Goal: Complete application form

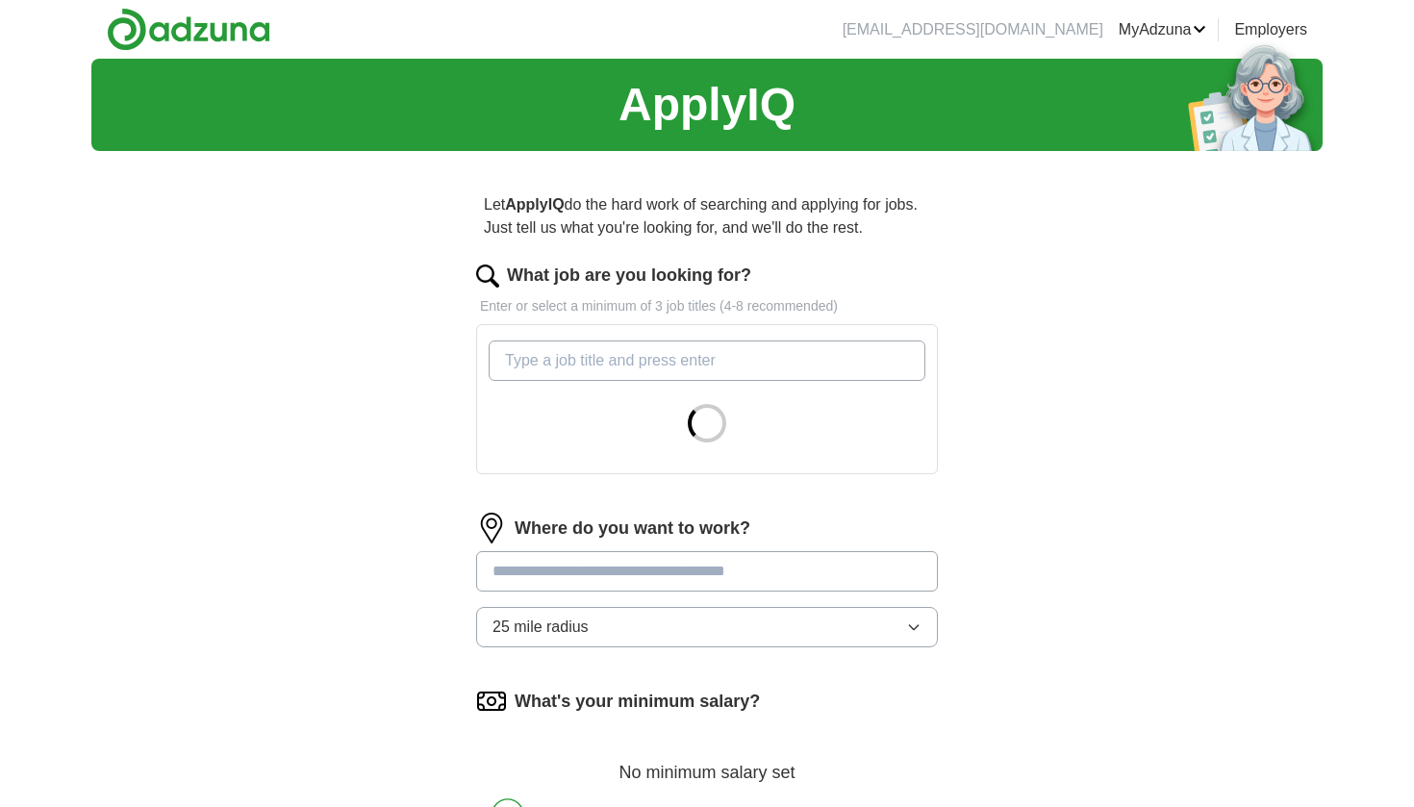
click at [726, 353] on input "What job are you looking for?" at bounding box center [707, 360] width 437 height 40
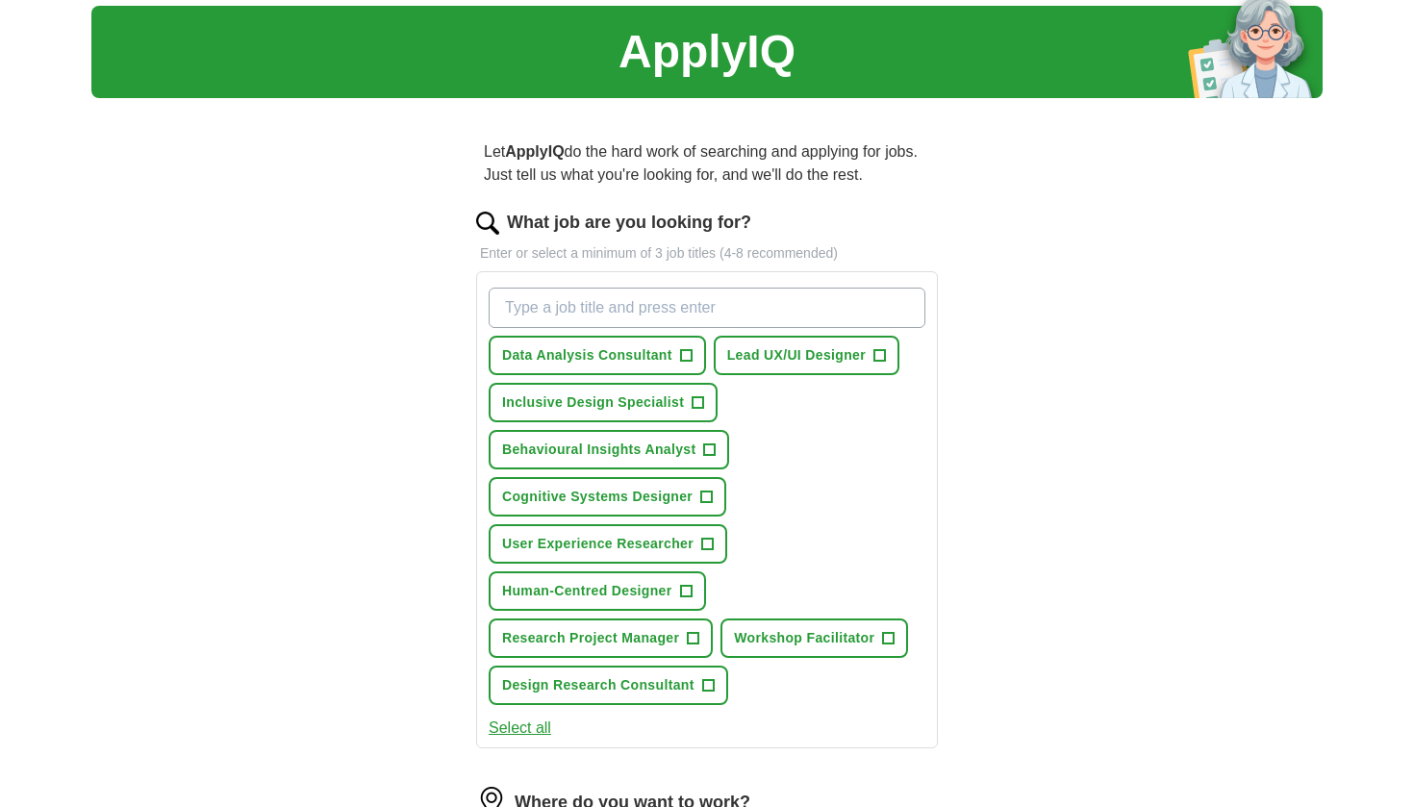
scroll to position [55, 0]
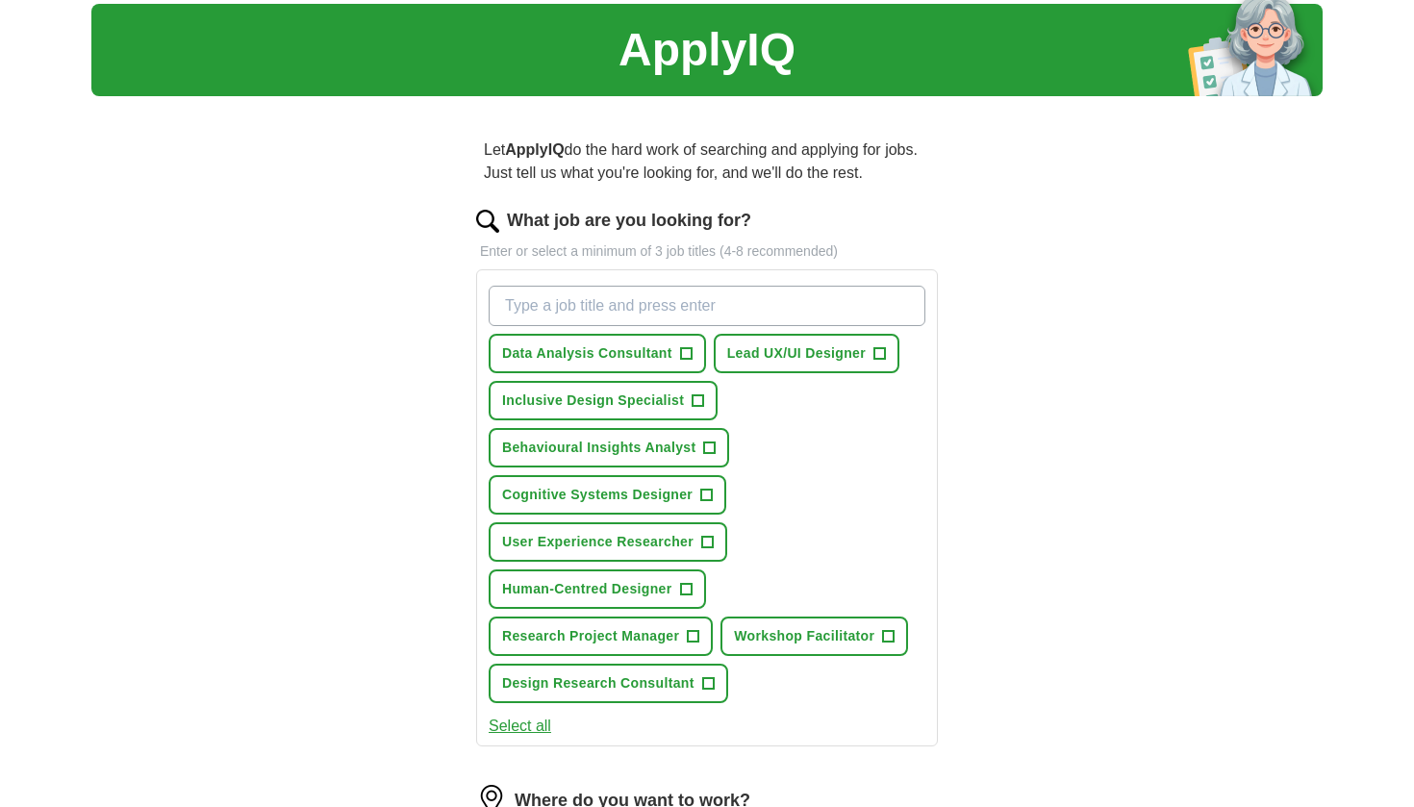
click at [699, 401] on span "+" at bounding box center [698, 400] width 12 height 15
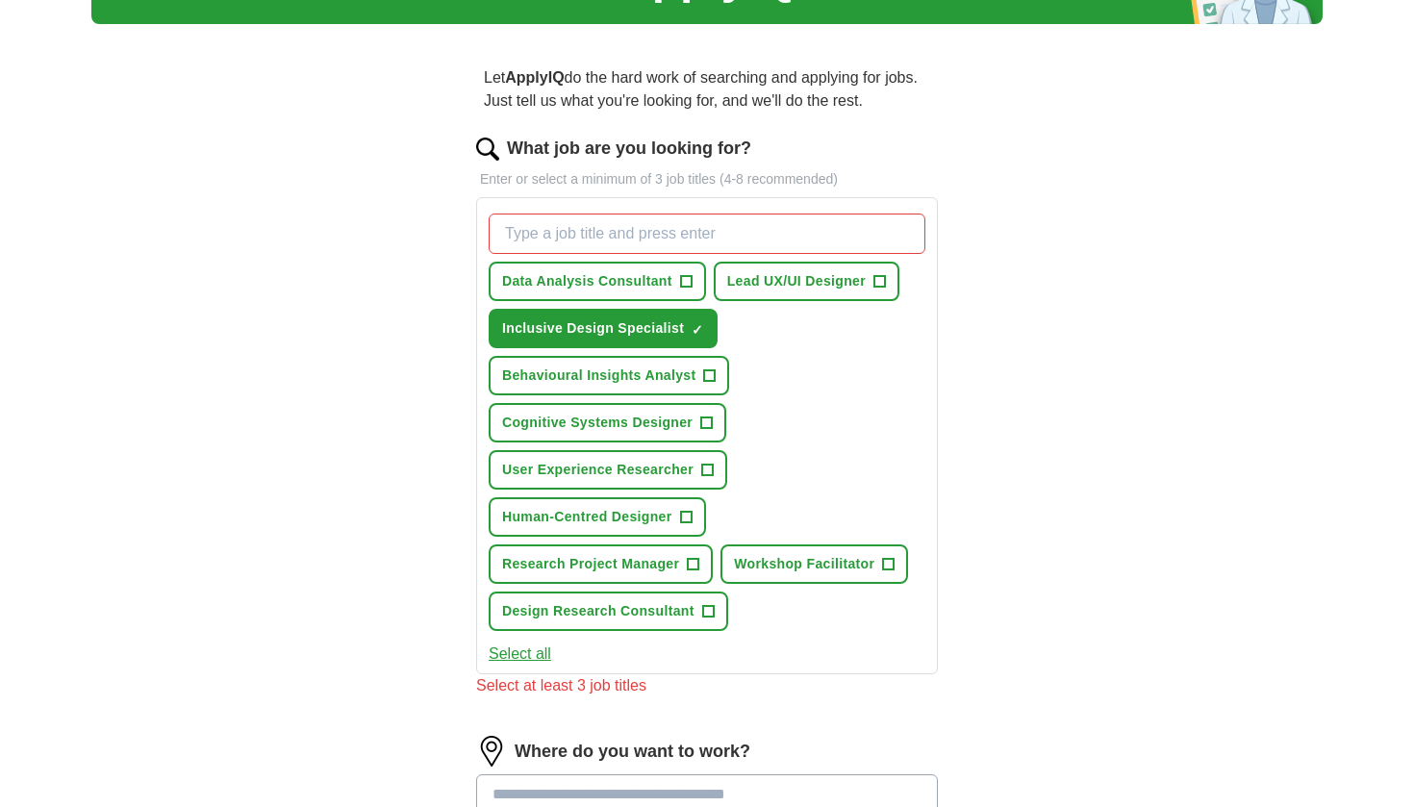
scroll to position [129, 0]
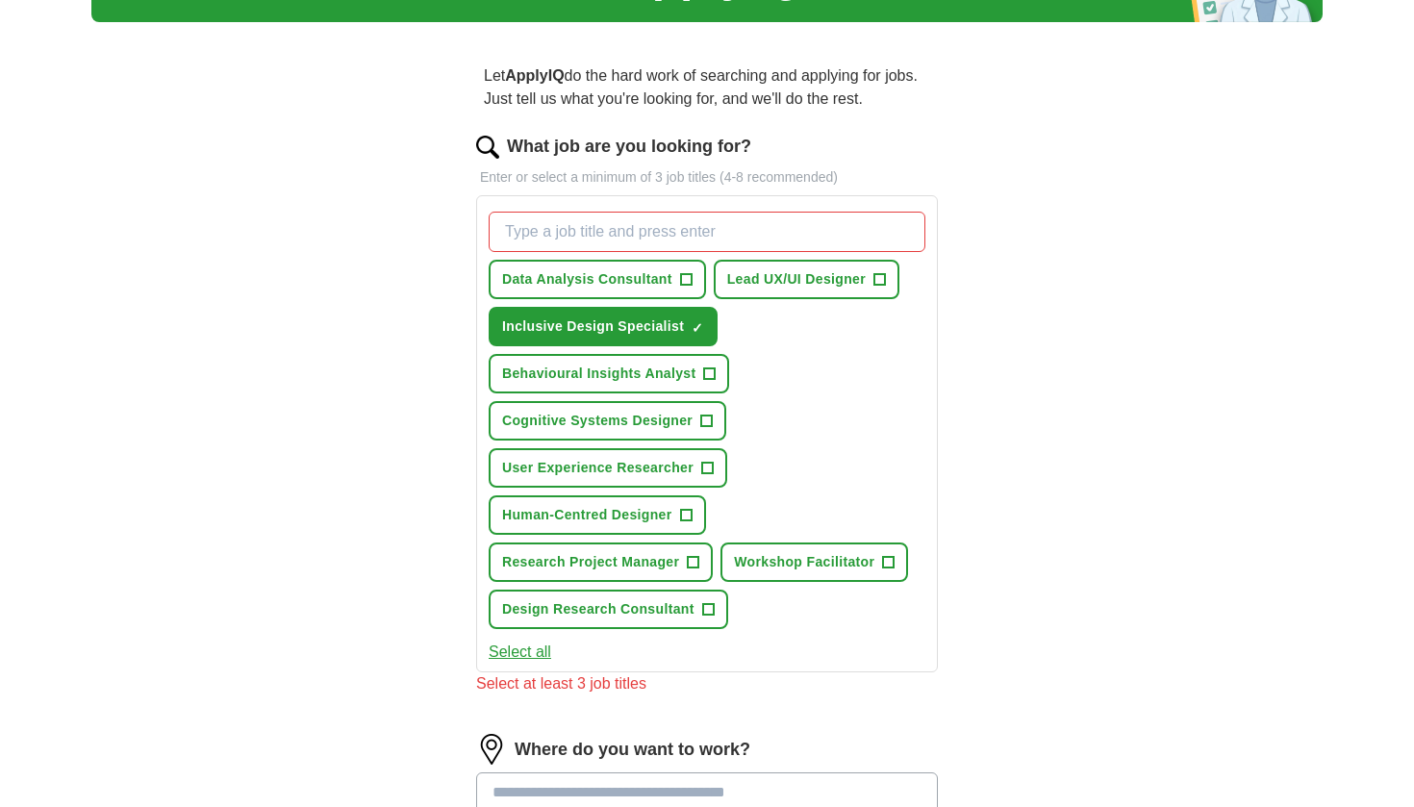
click at [709, 461] on span "+" at bounding box center [707, 468] width 12 height 15
click at [701, 421] on span "+" at bounding box center [707, 421] width 12 height 15
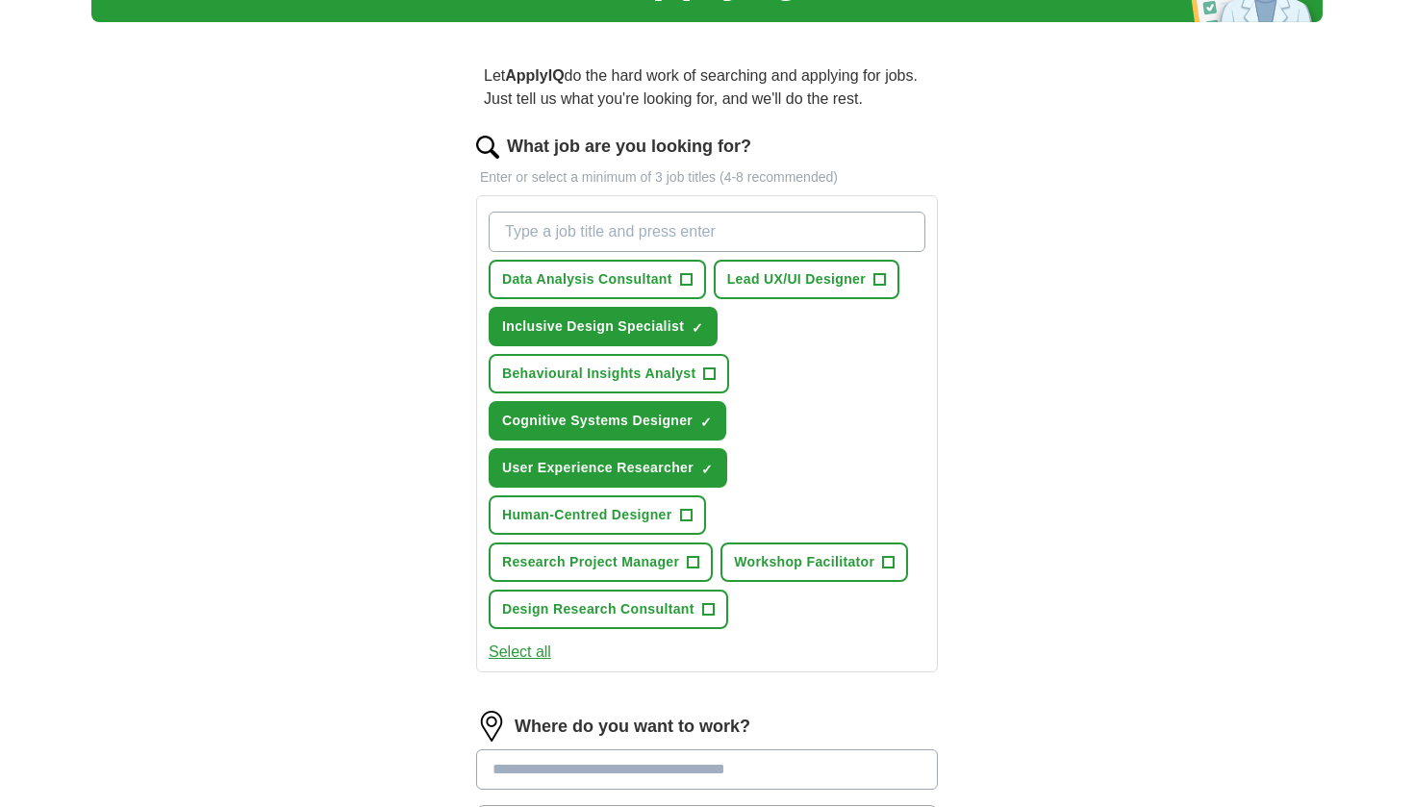
click at [681, 508] on span "+" at bounding box center [686, 515] width 12 height 15
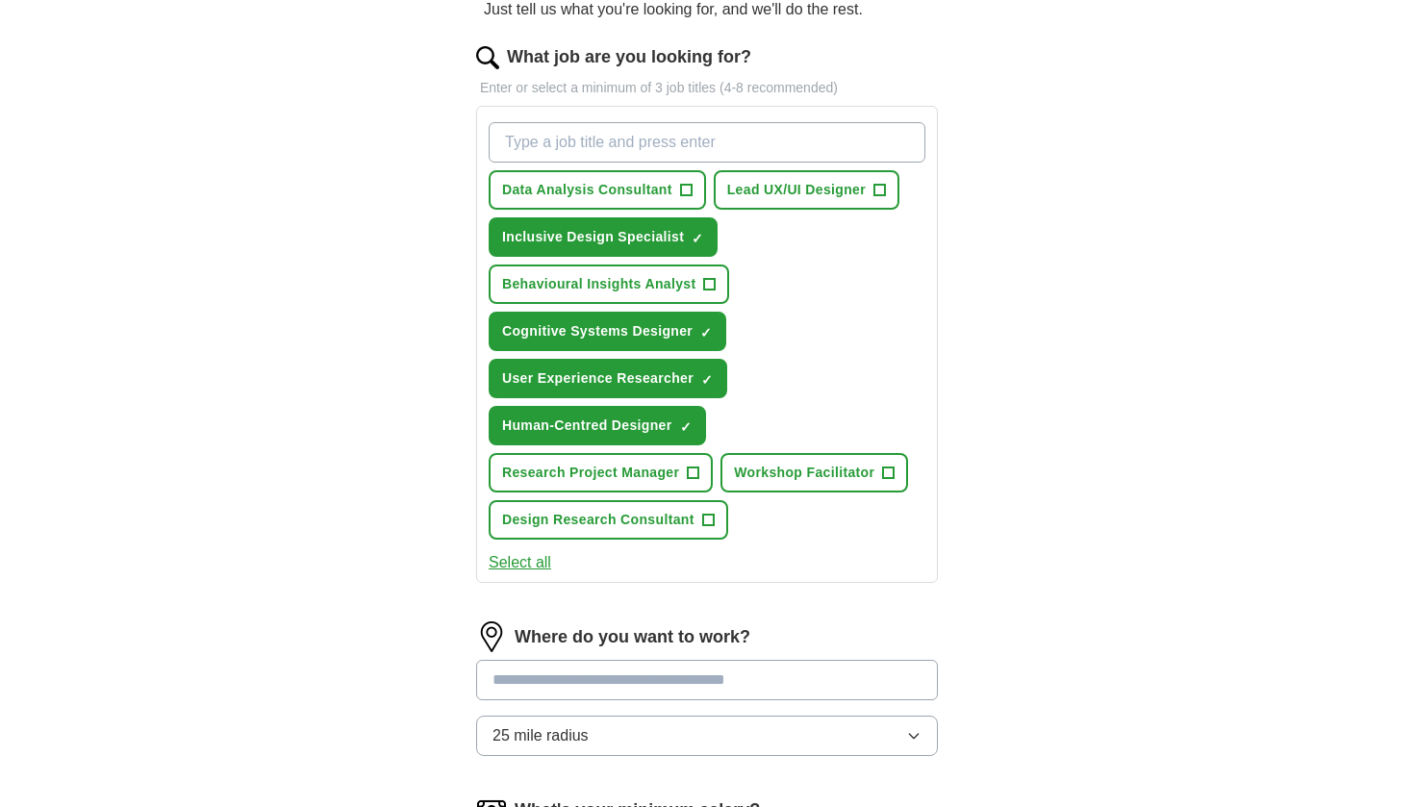
scroll to position [222, 0]
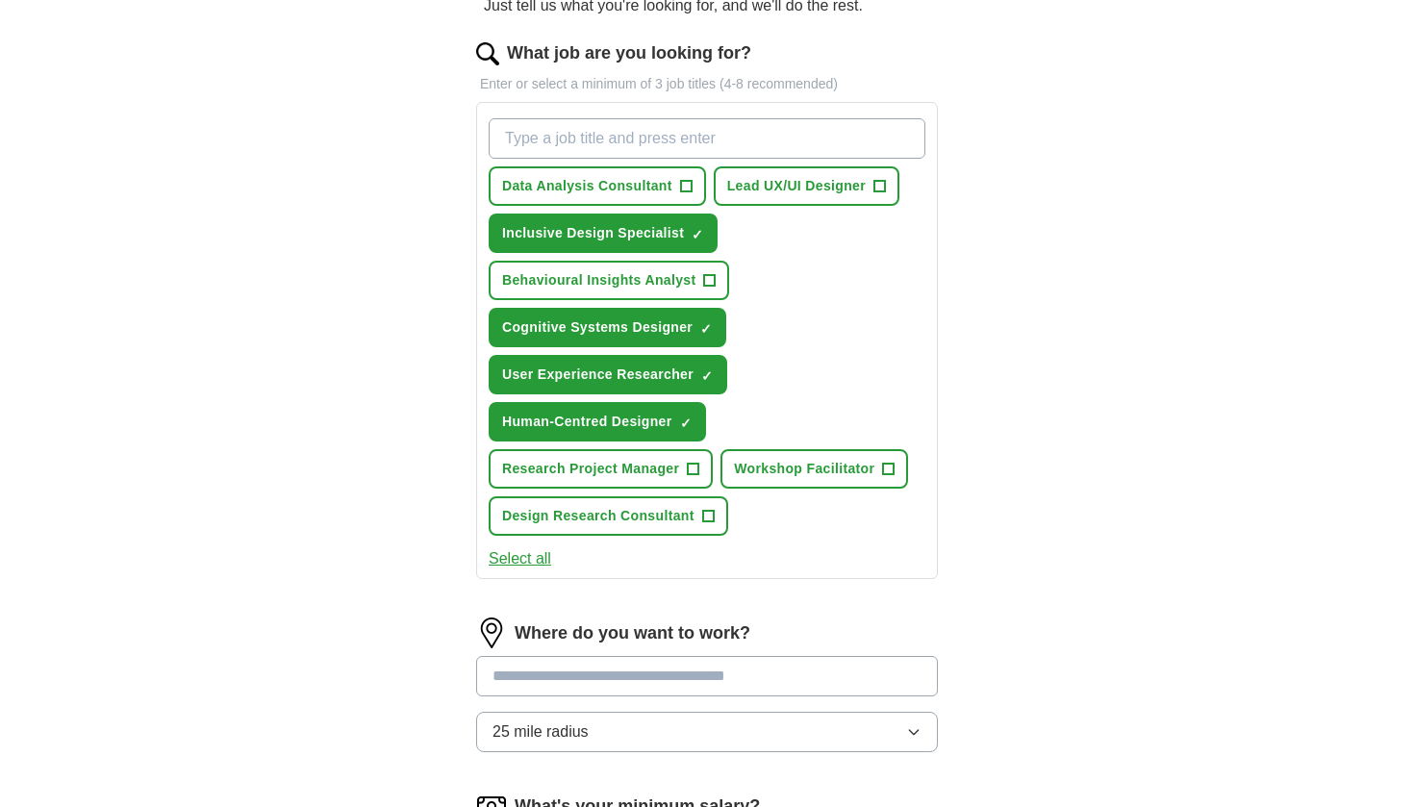
click at [532, 562] on button "Select all" at bounding box center [520, 558] width 63 height 23
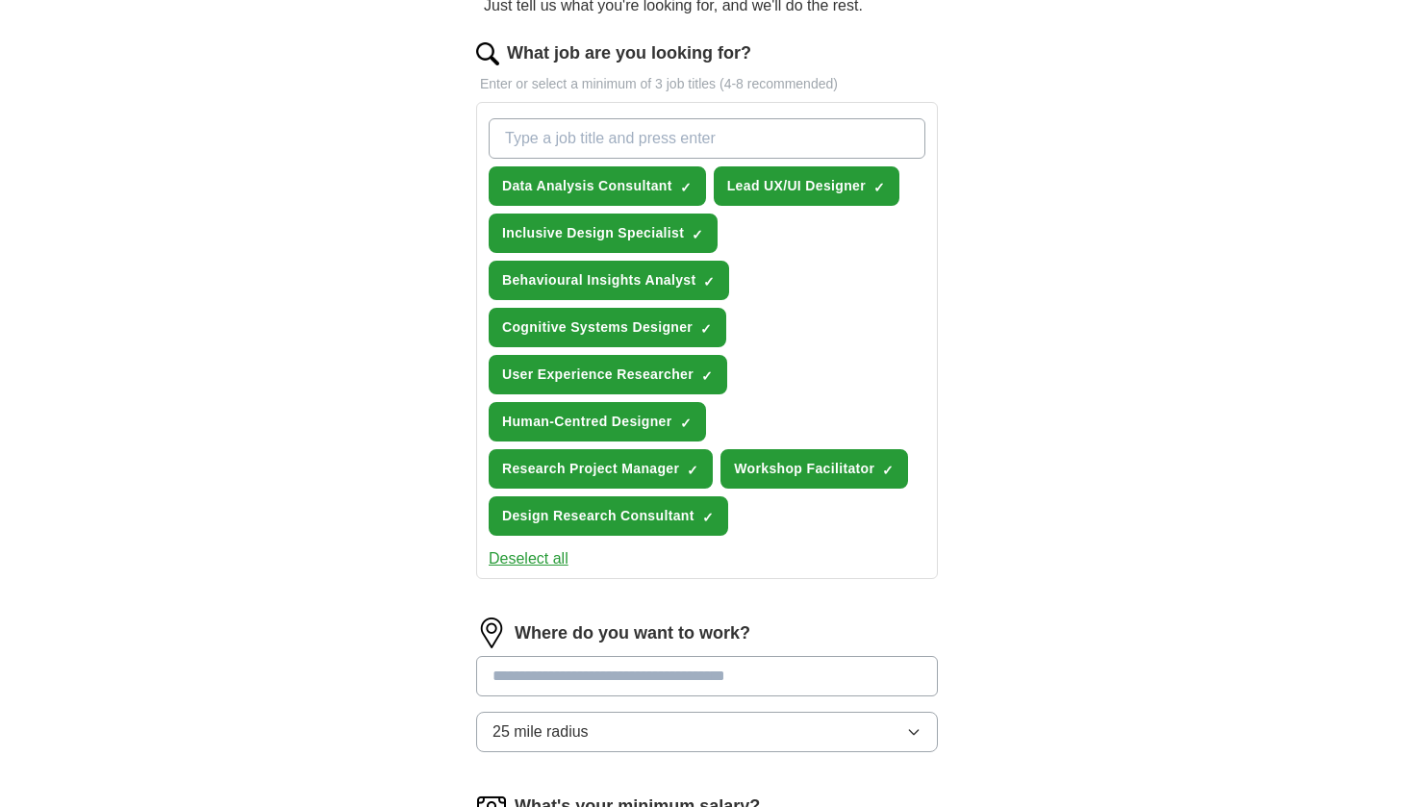
click at [532, 562] on button "Deselect all" at bounding box center [529, 558] width 80 height 23
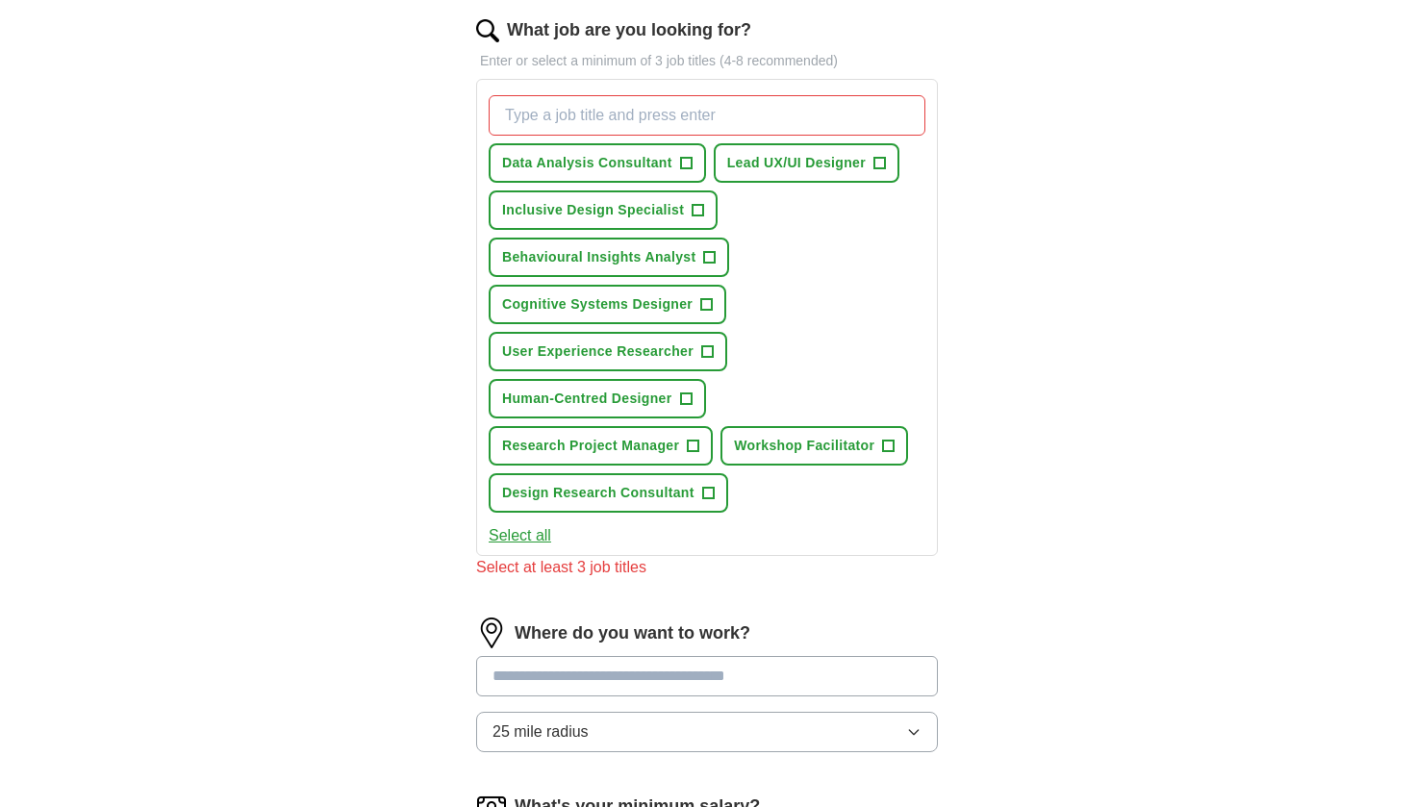
scroll to position [246, 0]
click at [762, 154] on span "Lead UX/UI Designer" at bounding box center [796, 162] width 138 height 20
click at [676, 203] on span "Inclusive Design Specialist" at bounding box center [593, 209] width 182 height 20
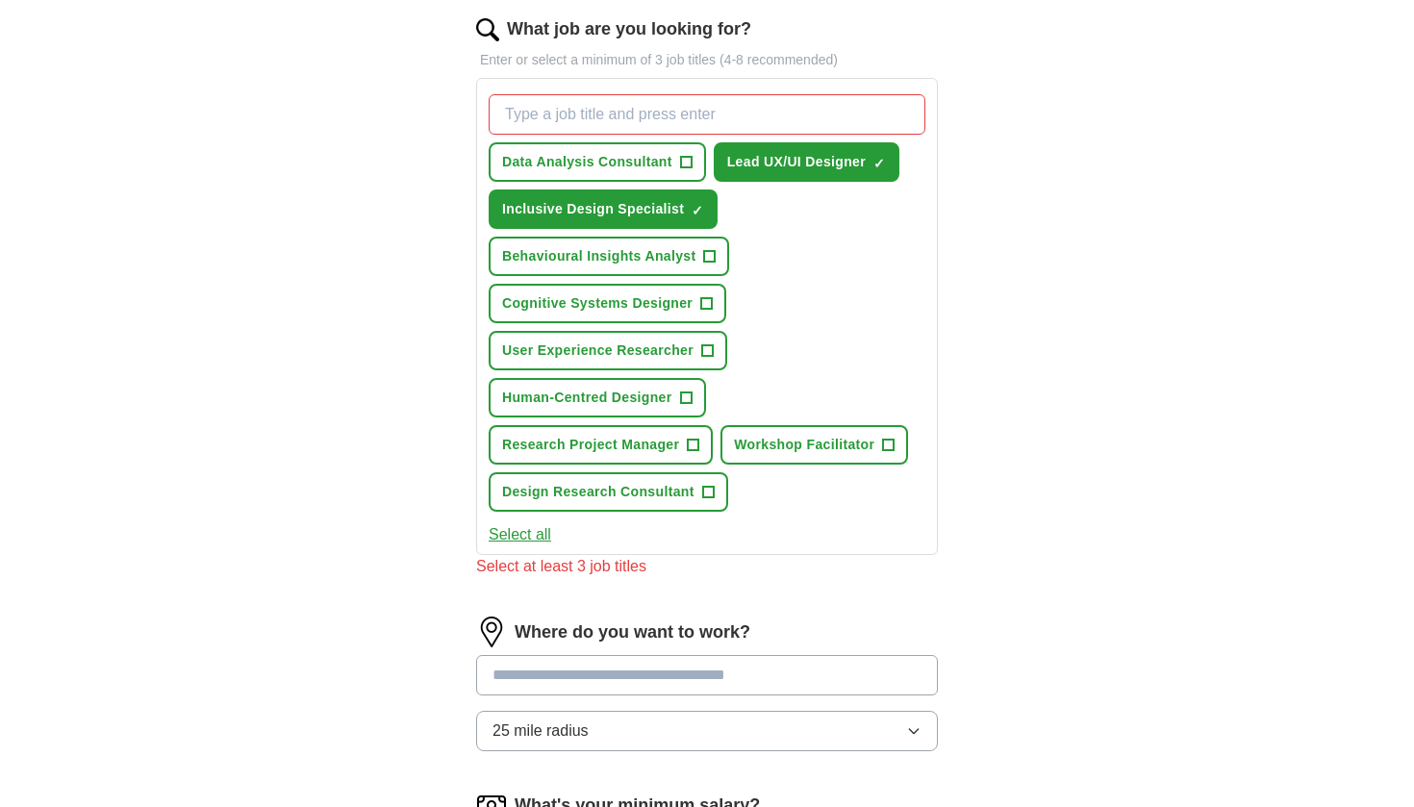
click at [674, 265] on span "Behavioural Insights Analyst" at bounding box center [598, 256] width 193 height 20
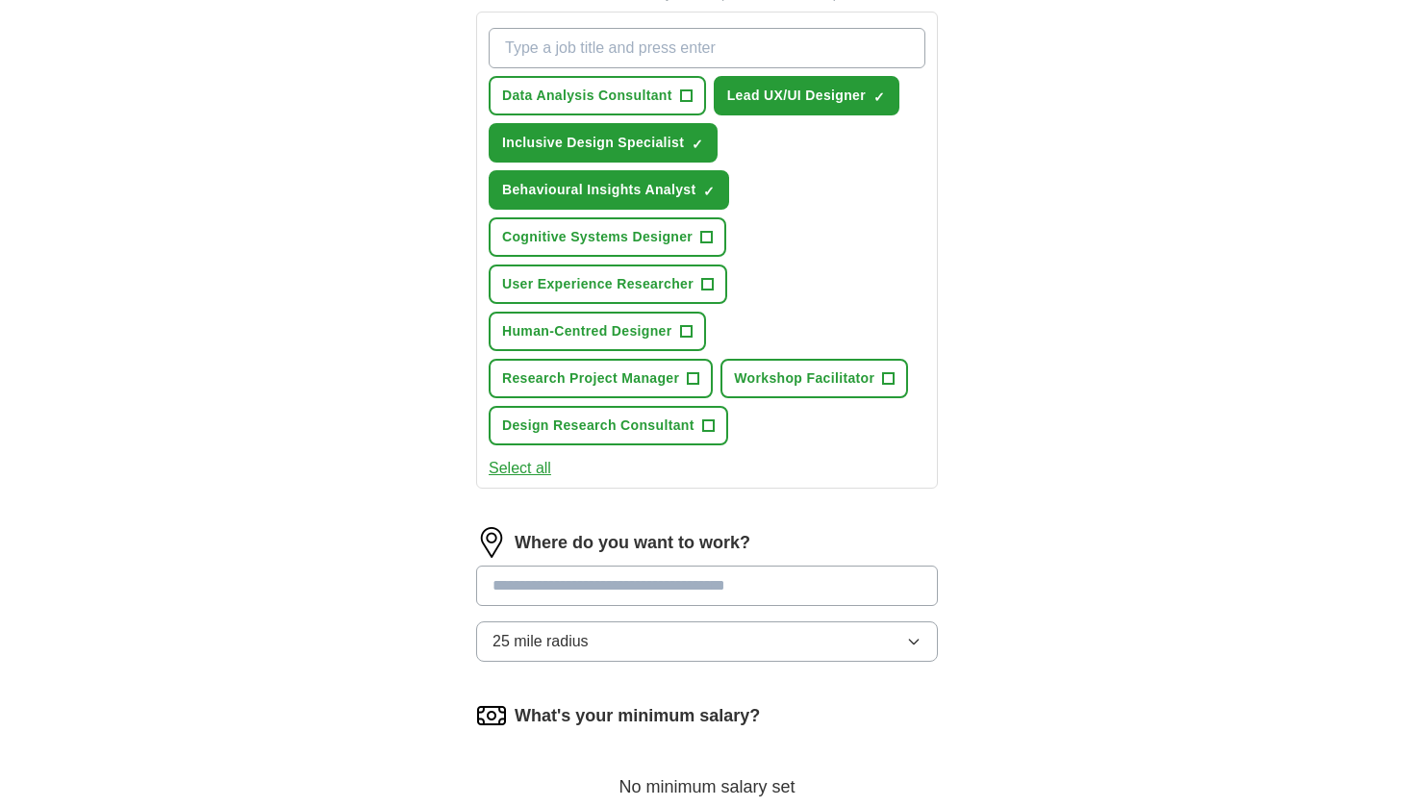
scroll to position [315, 0]
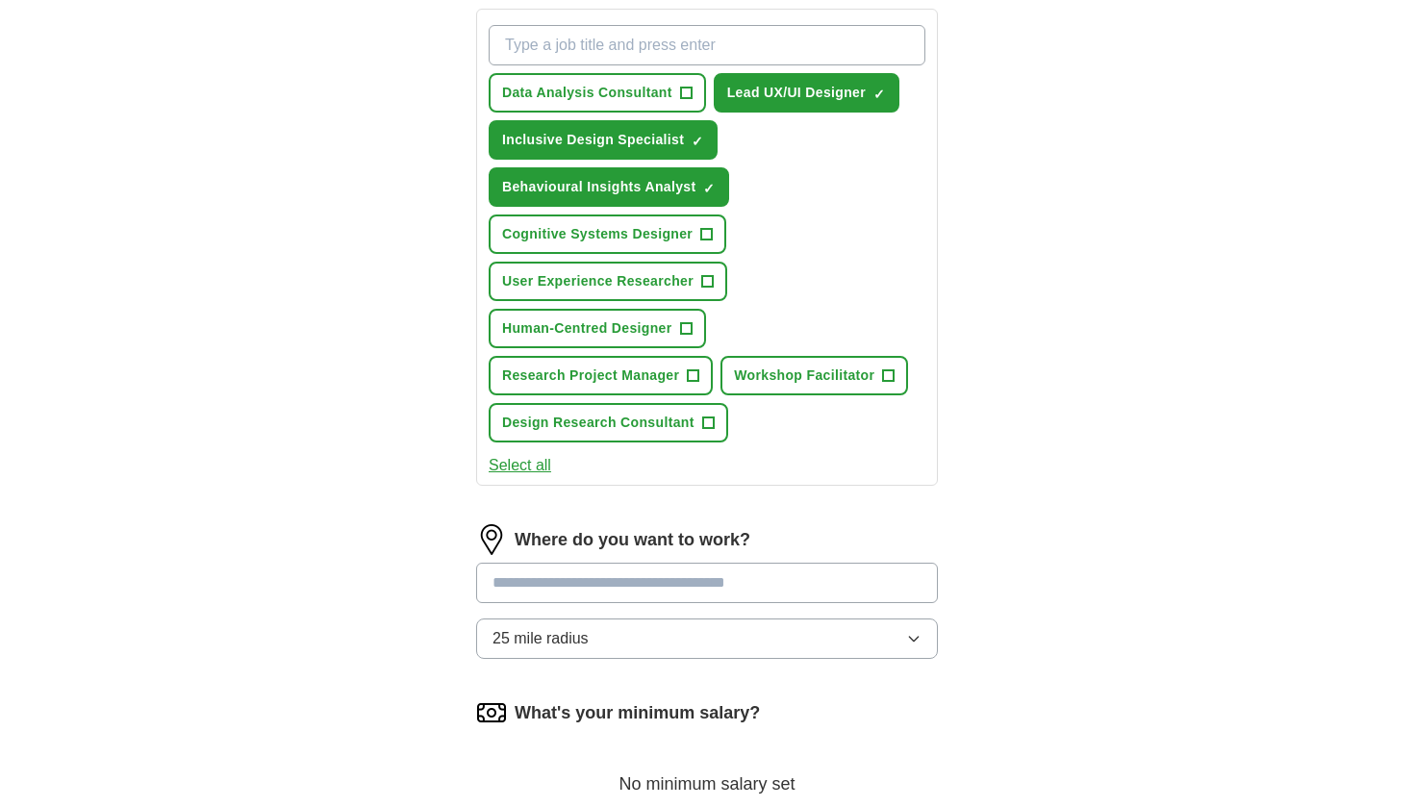
click at [666, 240] on span "Cognitive Systems Designer" at bounding box center [597, 234] width 190 height 20
click at [654, 189] on span "Behavioural Insights Analyst" at bounding box center [598, 187] width 193 height 20
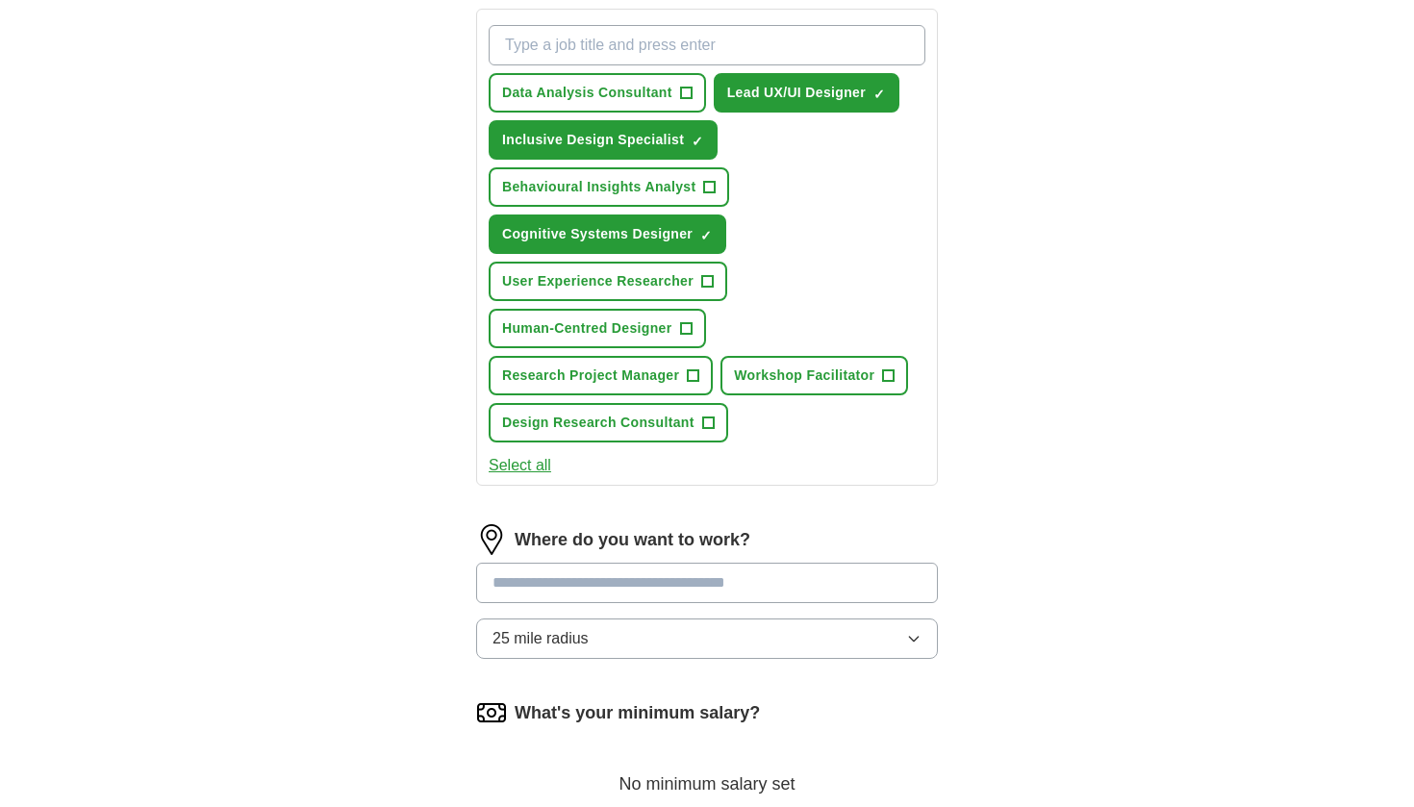
click at [636, 272] on span "User Experience Researcher" at bounding box center [597, 281] width 191 height 20
click at [634, 330] on span "Human-Centred Designer" at bounding box center [587, 328] width 170 height 20
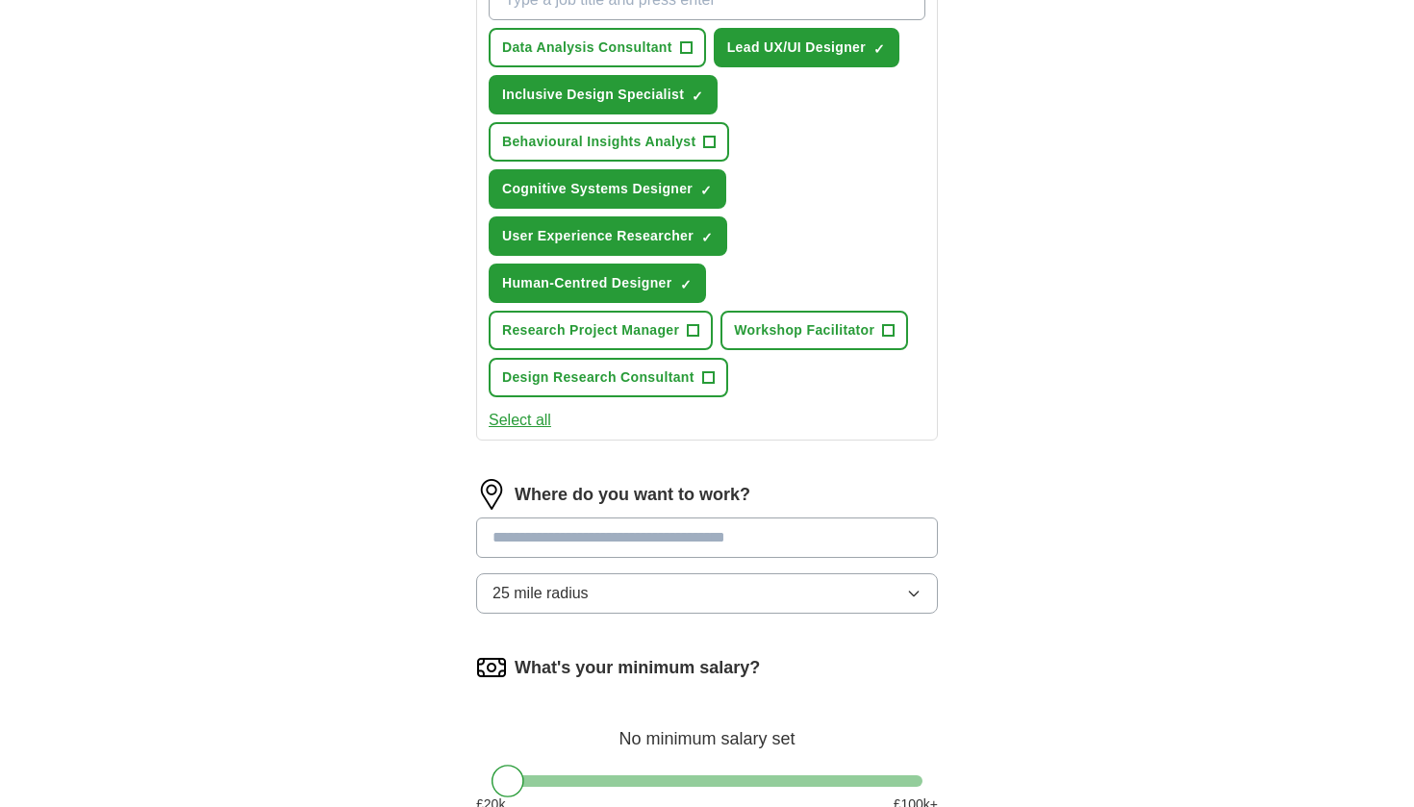
scroll to position [364, 0]
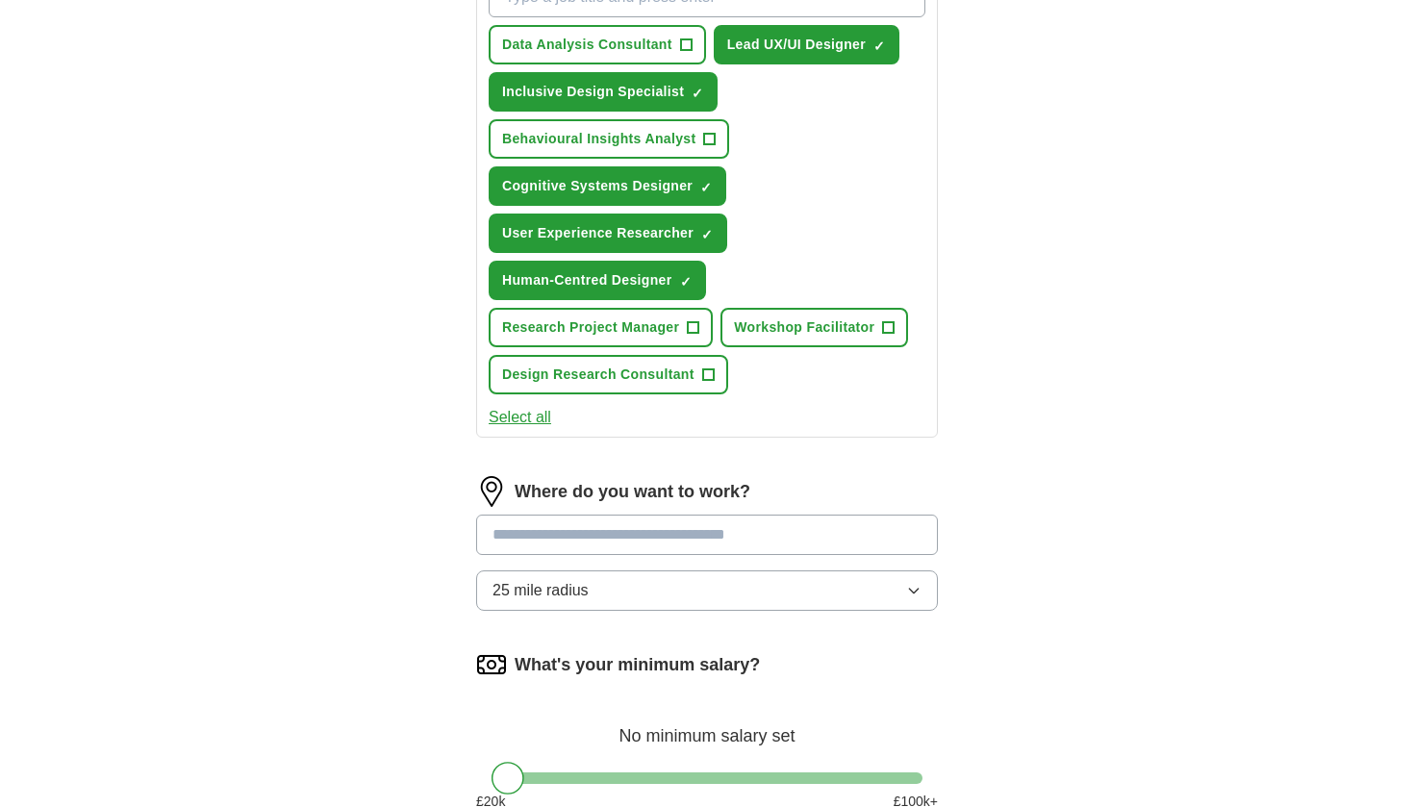
click at [781, 330] on span "Workshop Facilitator" at bounding box center [804, 327] width 140 height 20
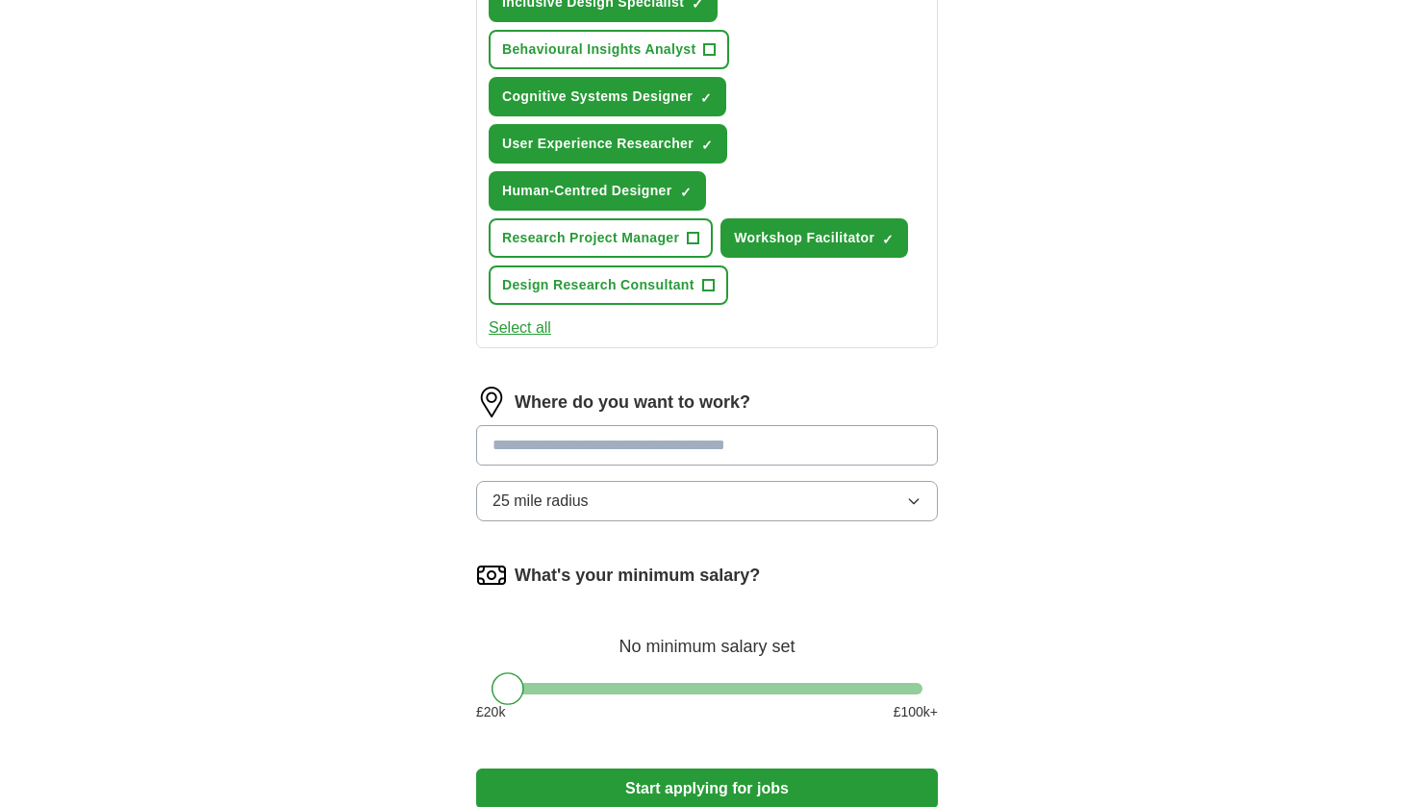
scroll to position [463, 0]
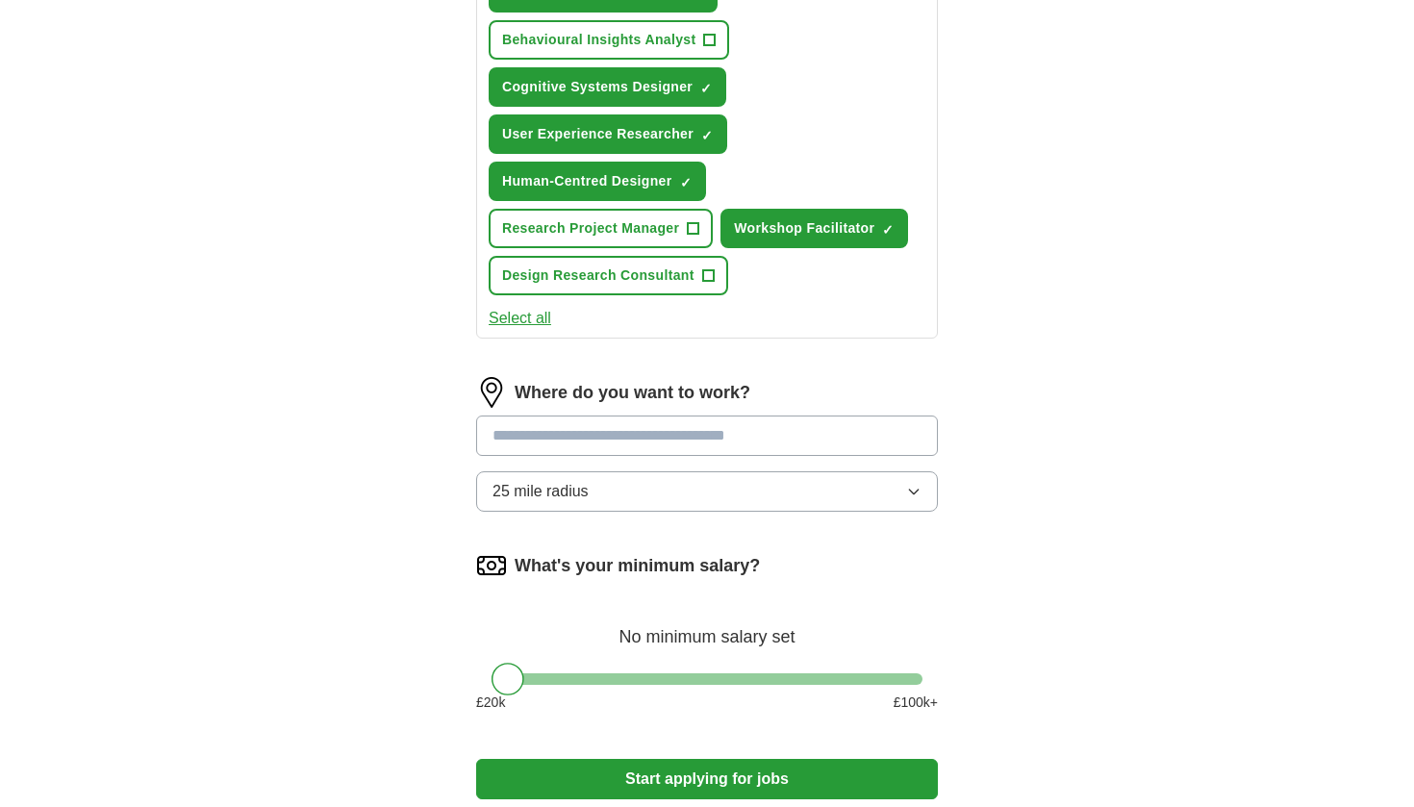
click at [668, 287] on button "Design Research Consultant +" at bounding box center [608, 275] width 239 height 39
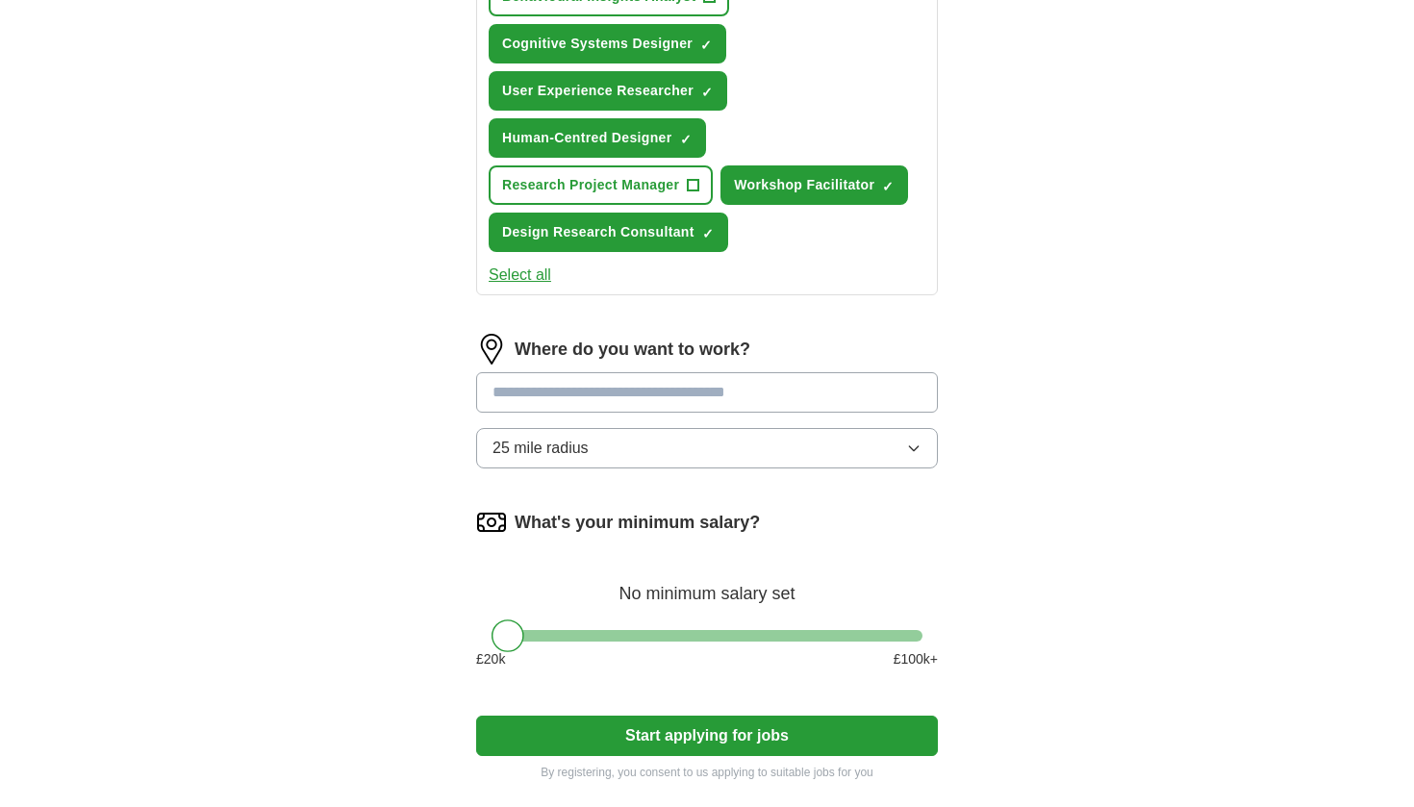
scroll to position [530, 0]
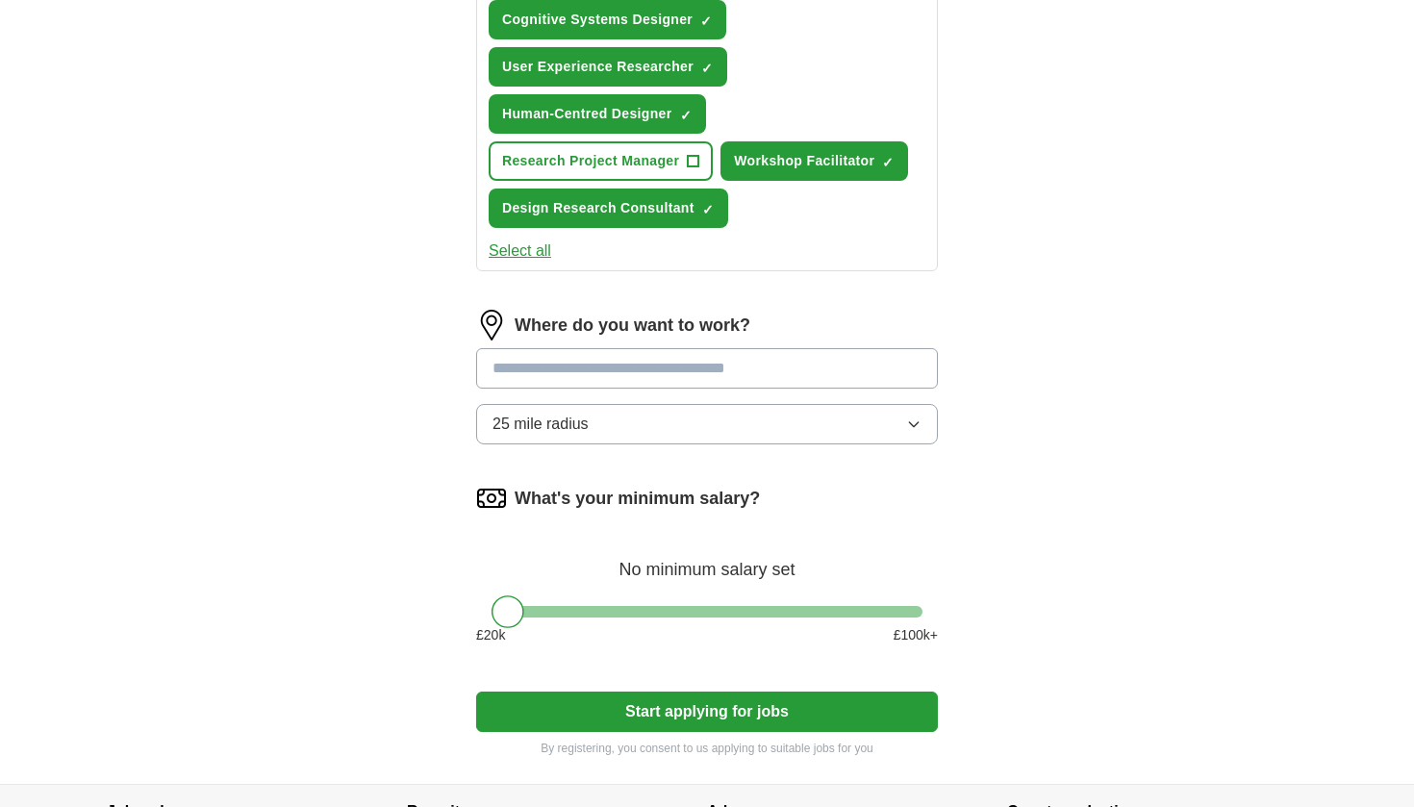
click at [639, 381] on input at bounding box center [707, 368] width 462 height 40
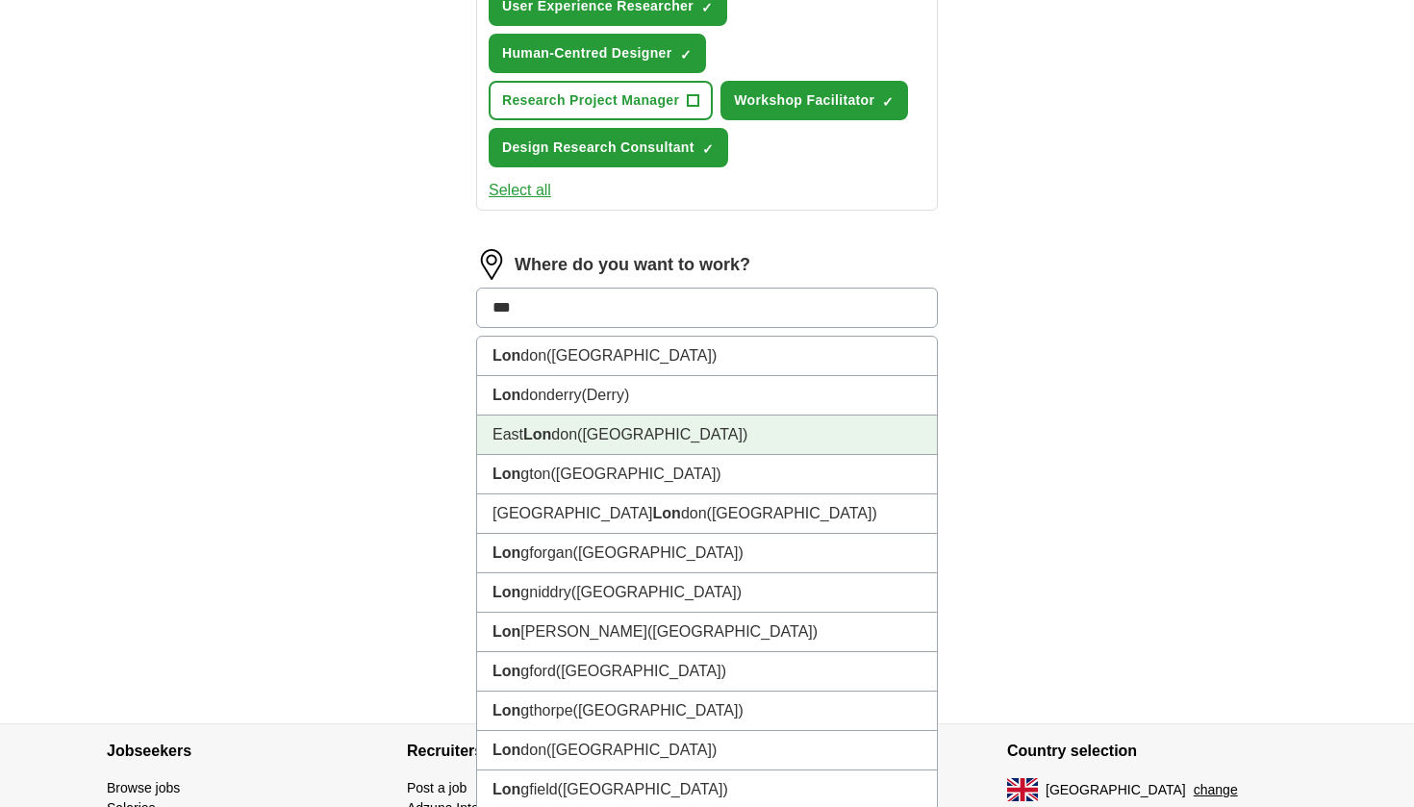
scroll to position [662, 0]
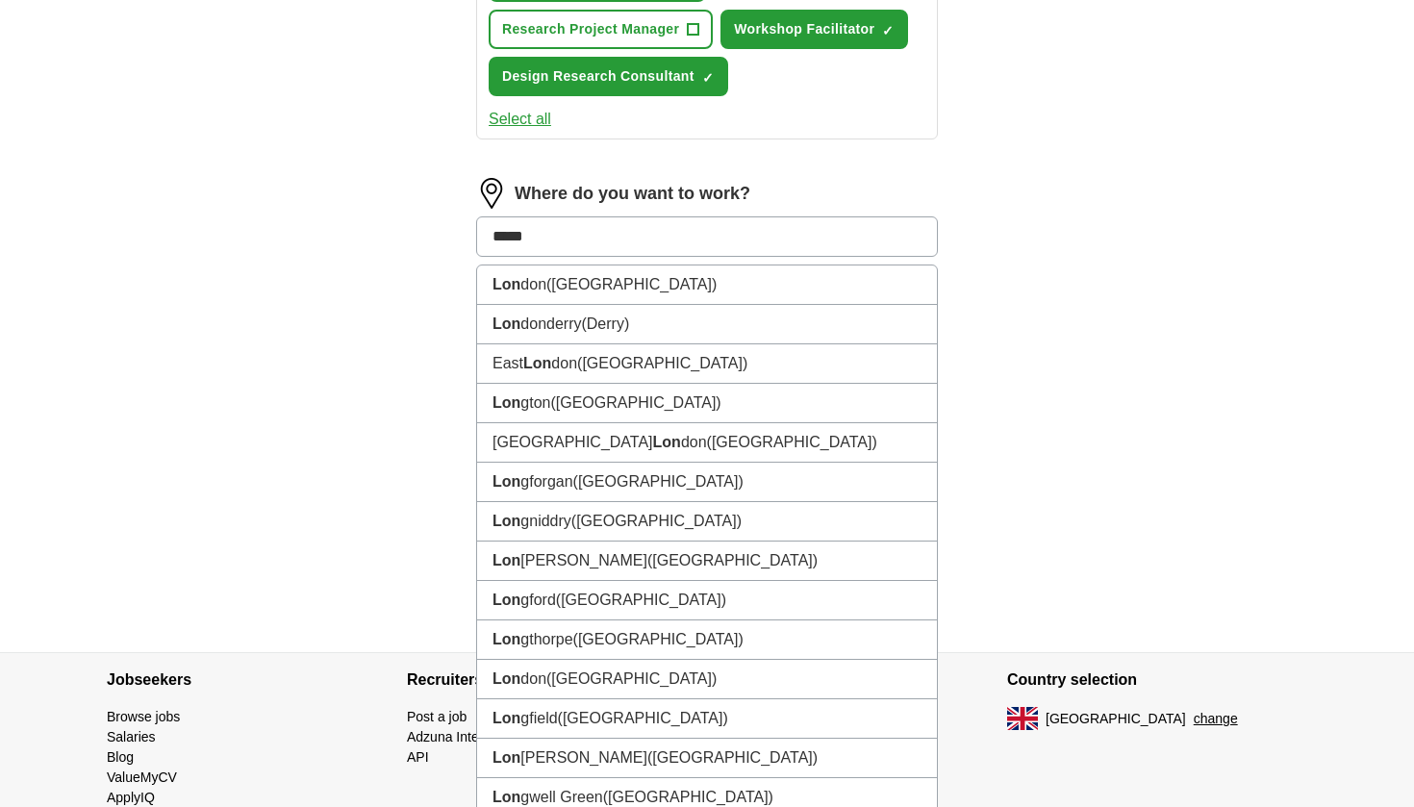
type input "******"
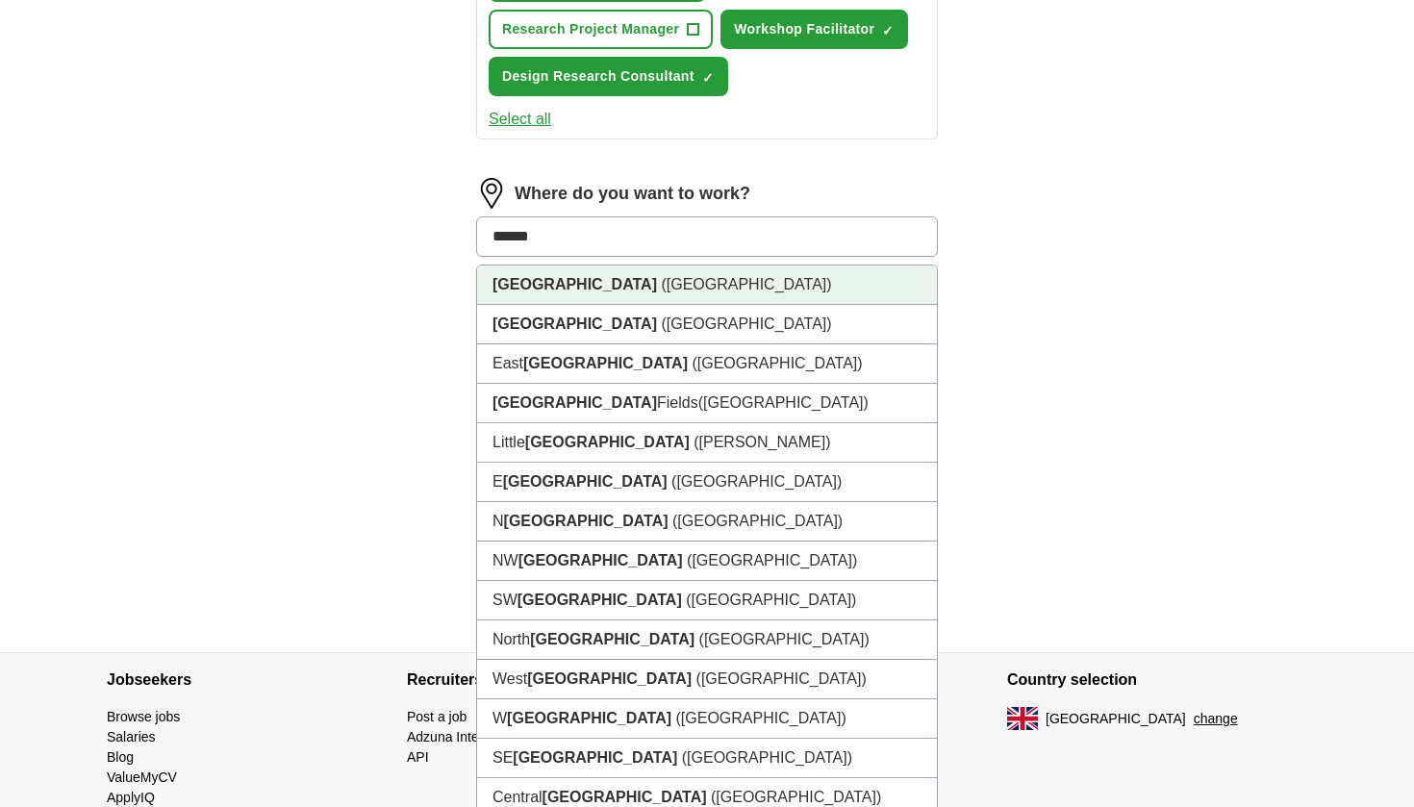
click at [603, 294] on li "London (UK)" at bounding box center [707, 284] width 460 height 39
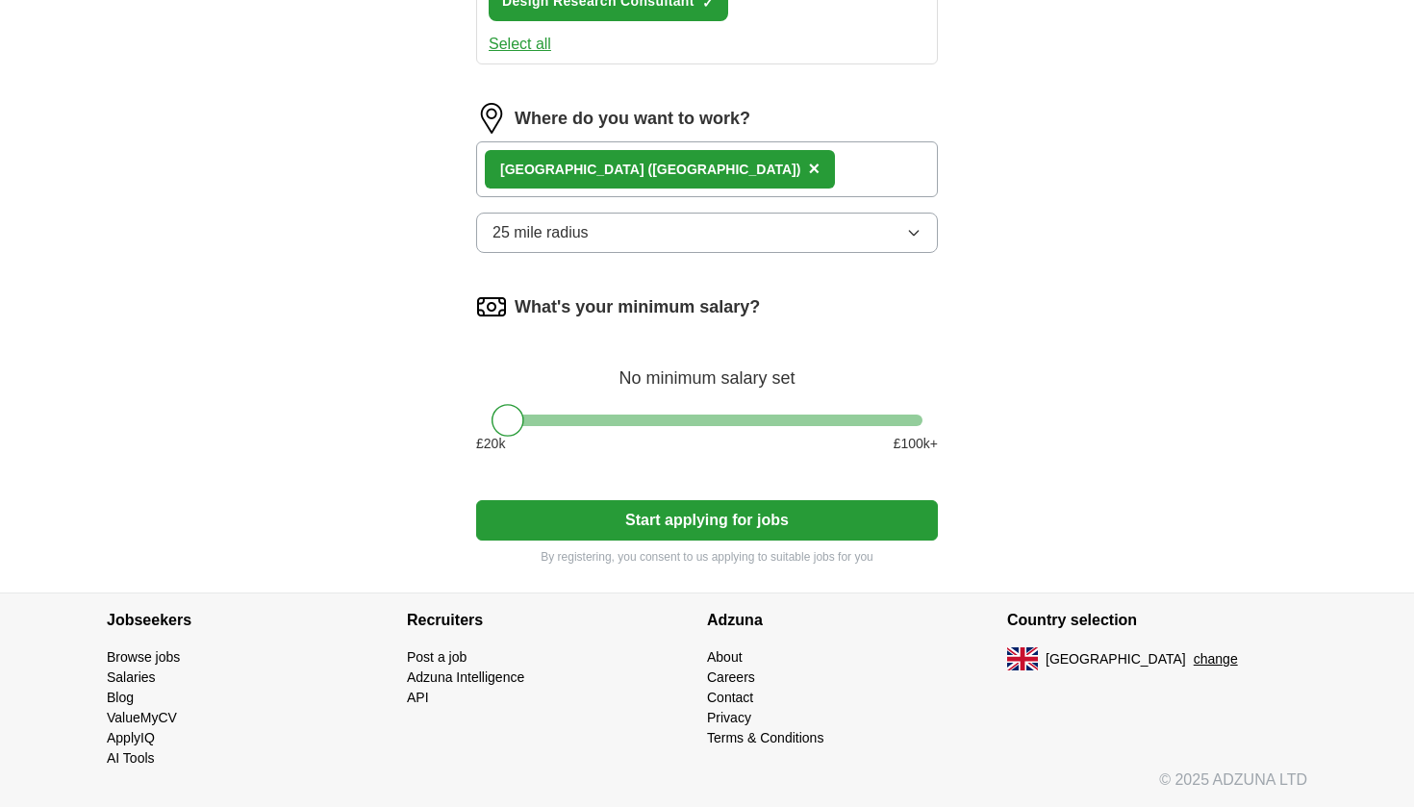
scroll to position [737, 0]
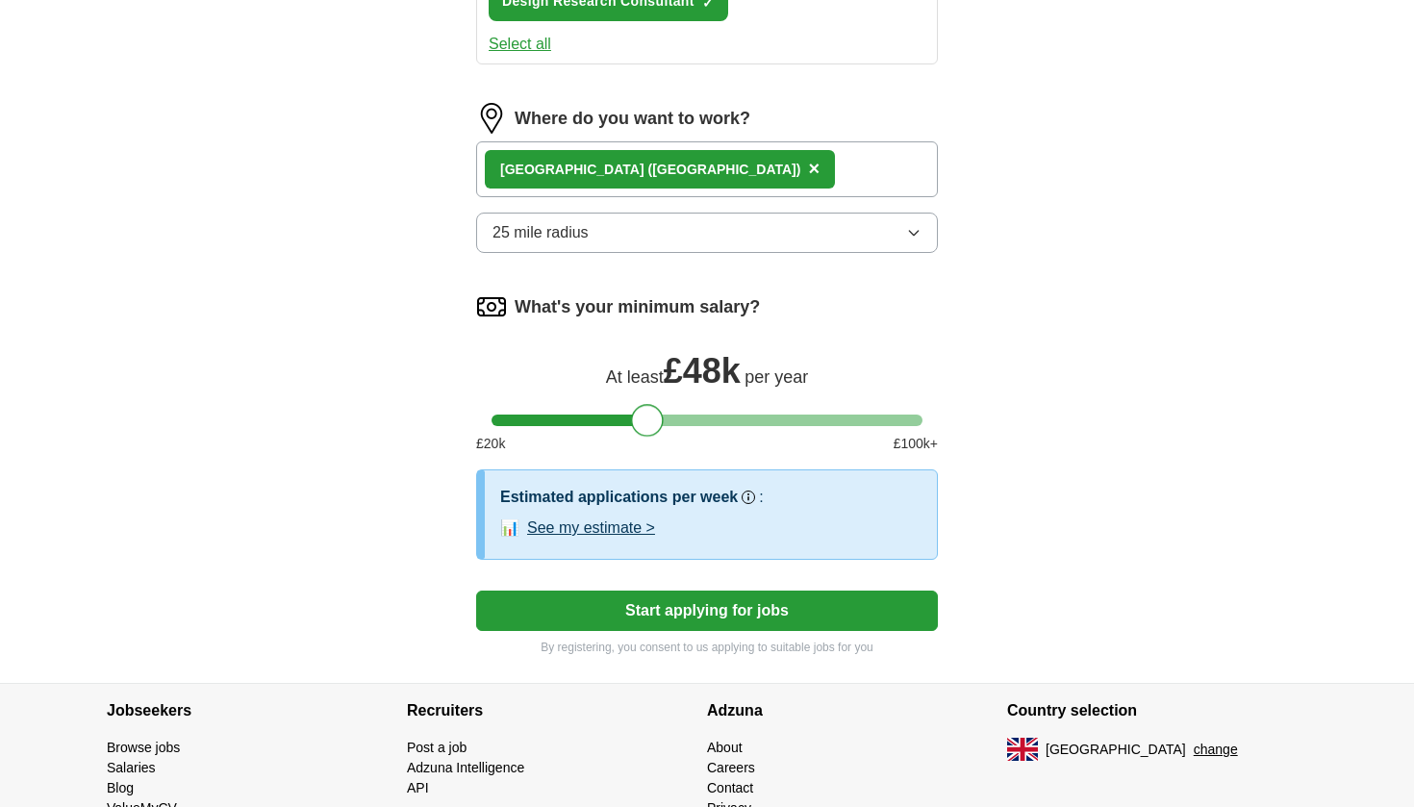
drag, startPoint x: 508, startPoint y: 422, endPoint x: 649, endPoint y: 414, distance: 141.6
click at [649, 414] on div at bounding box center [647, 420] width 33 height 33
click at [646, 597] on button "Start applying for jobs" at bounding box center [707, 610] width 462 height 40
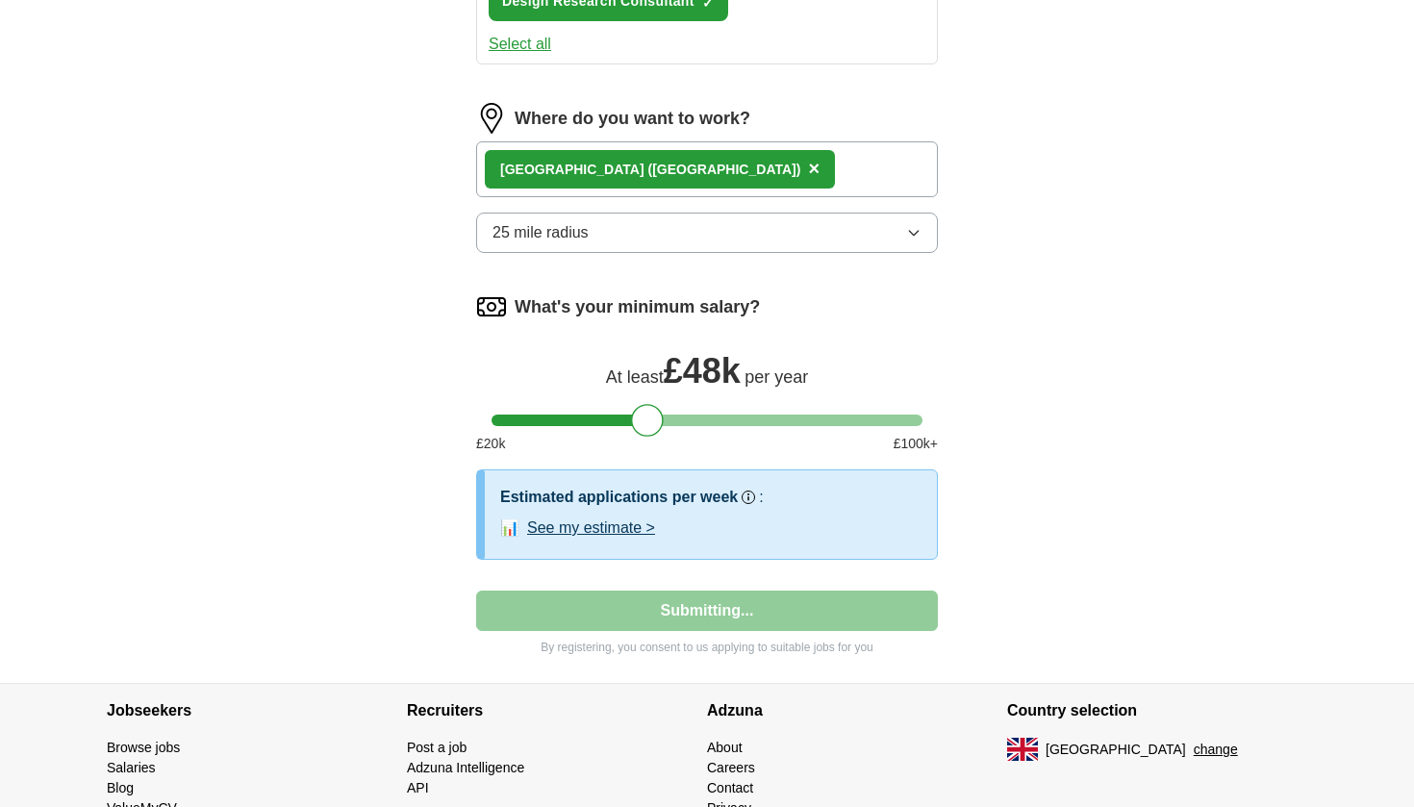
select select "**"
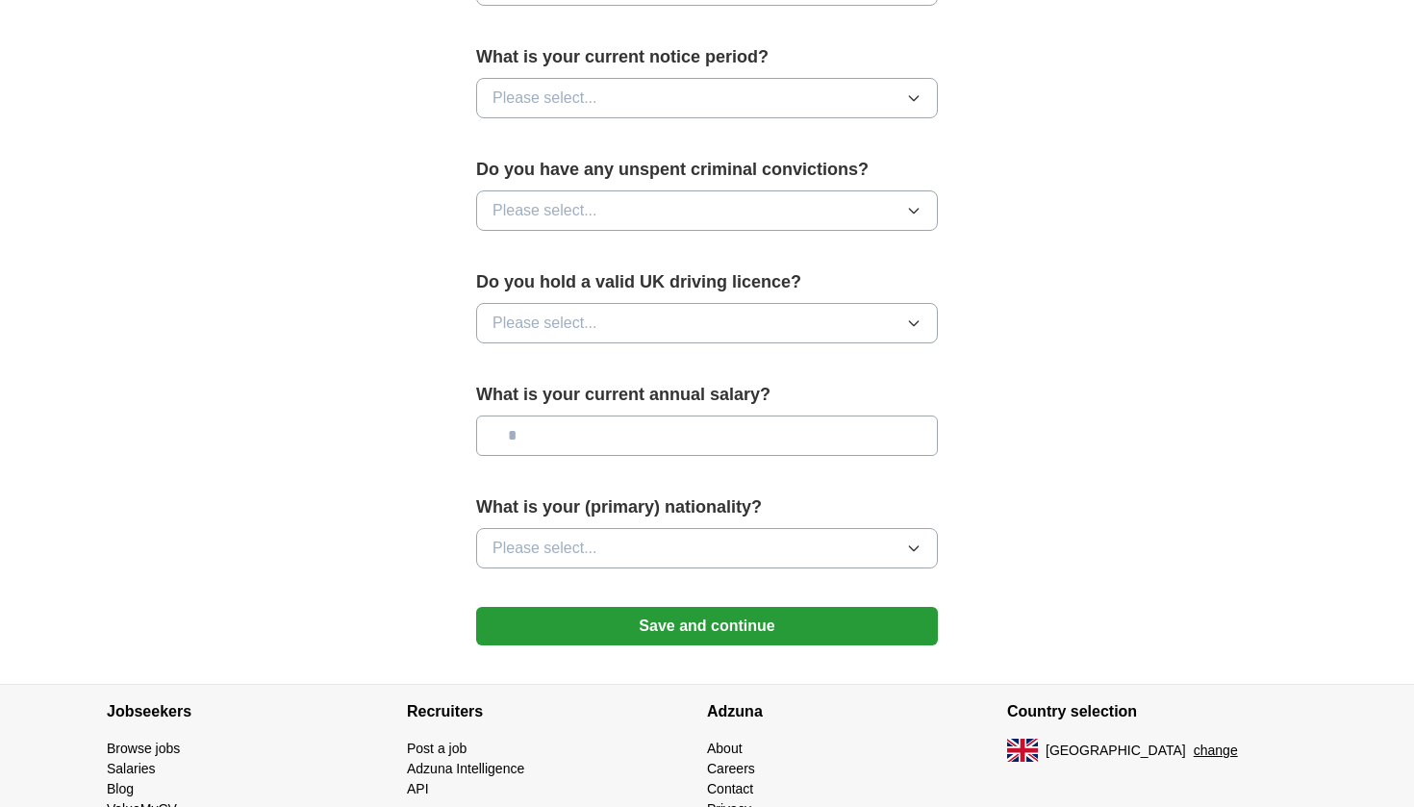
scroll to position [1105, 0]
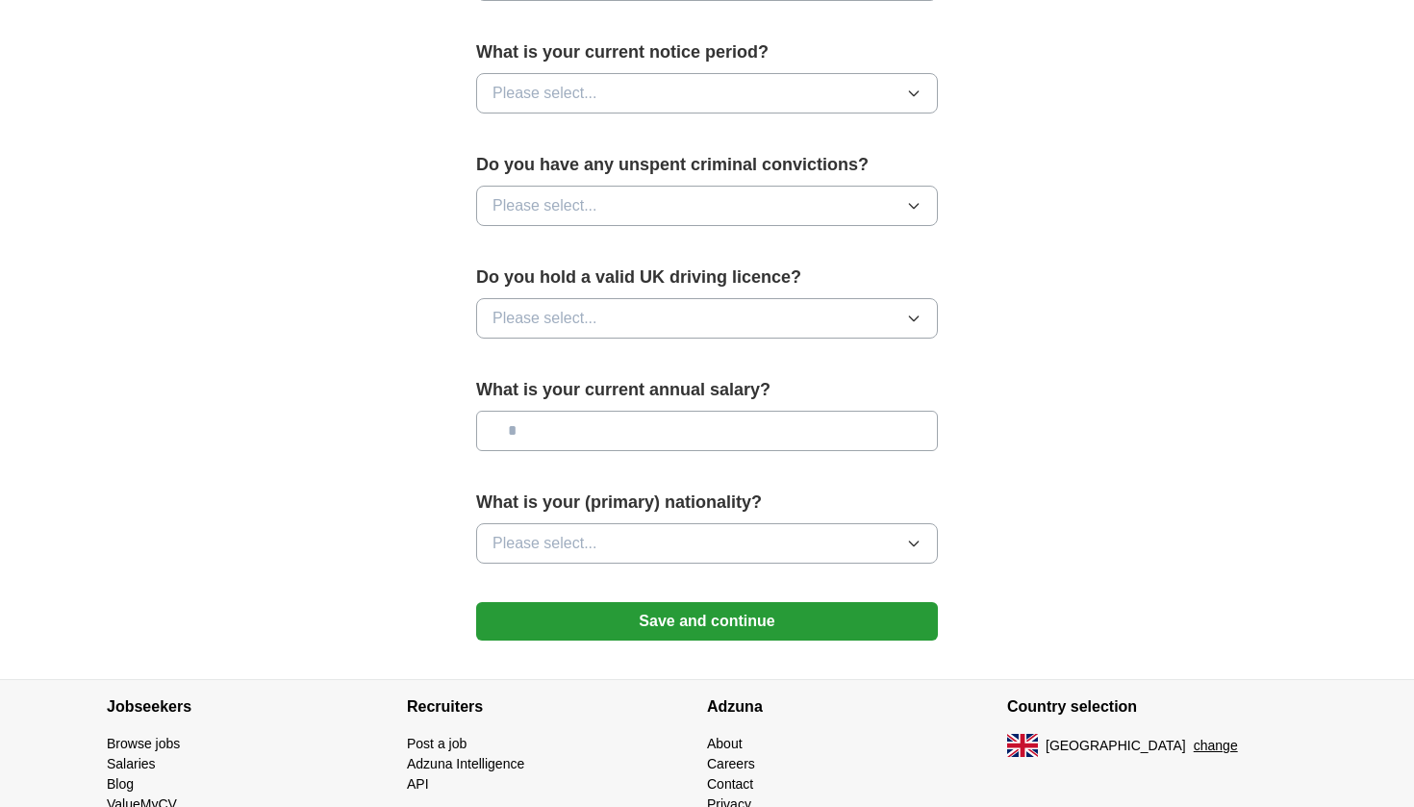
click at [569, 330] on span "Please select..." at bounding box center [544, 318] width 105 height 23
click at [555, 372] on div "Yes" at bounding box center [706, 362] width 429 height 23
click at [578, 228] on div "Do you have any unspent criminal convictions? Please select..." at bounding box center [707, 196] width 462 height 89
click at [566, 213] on span "Please select..." at bounding box center [544, 205] width 105 height 23
click at [562, 293] on div "No" at bounding box center [706, 289] width 429 height 23
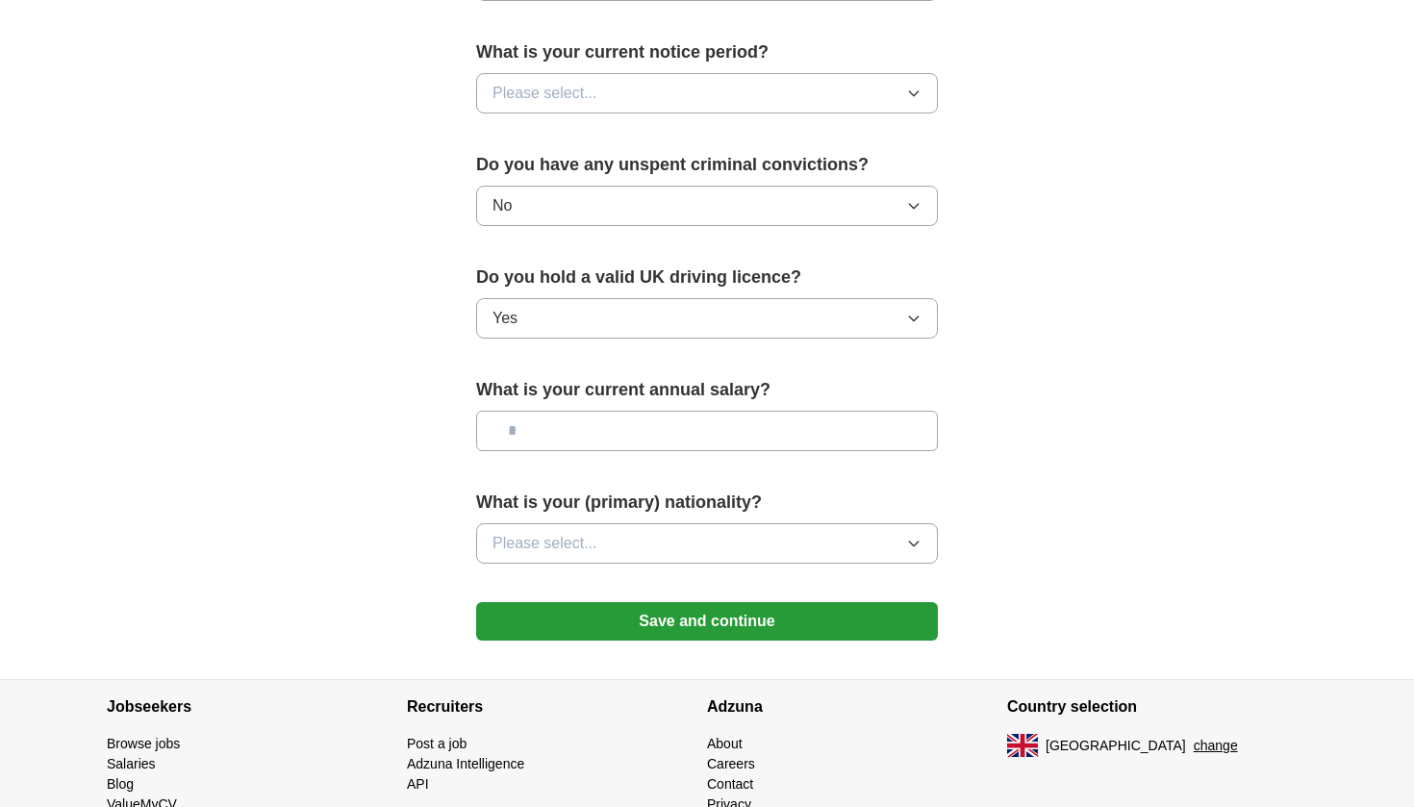
click at [571, 98] on span "Please select..." at bounding box center [544, 93] width 105 height 23
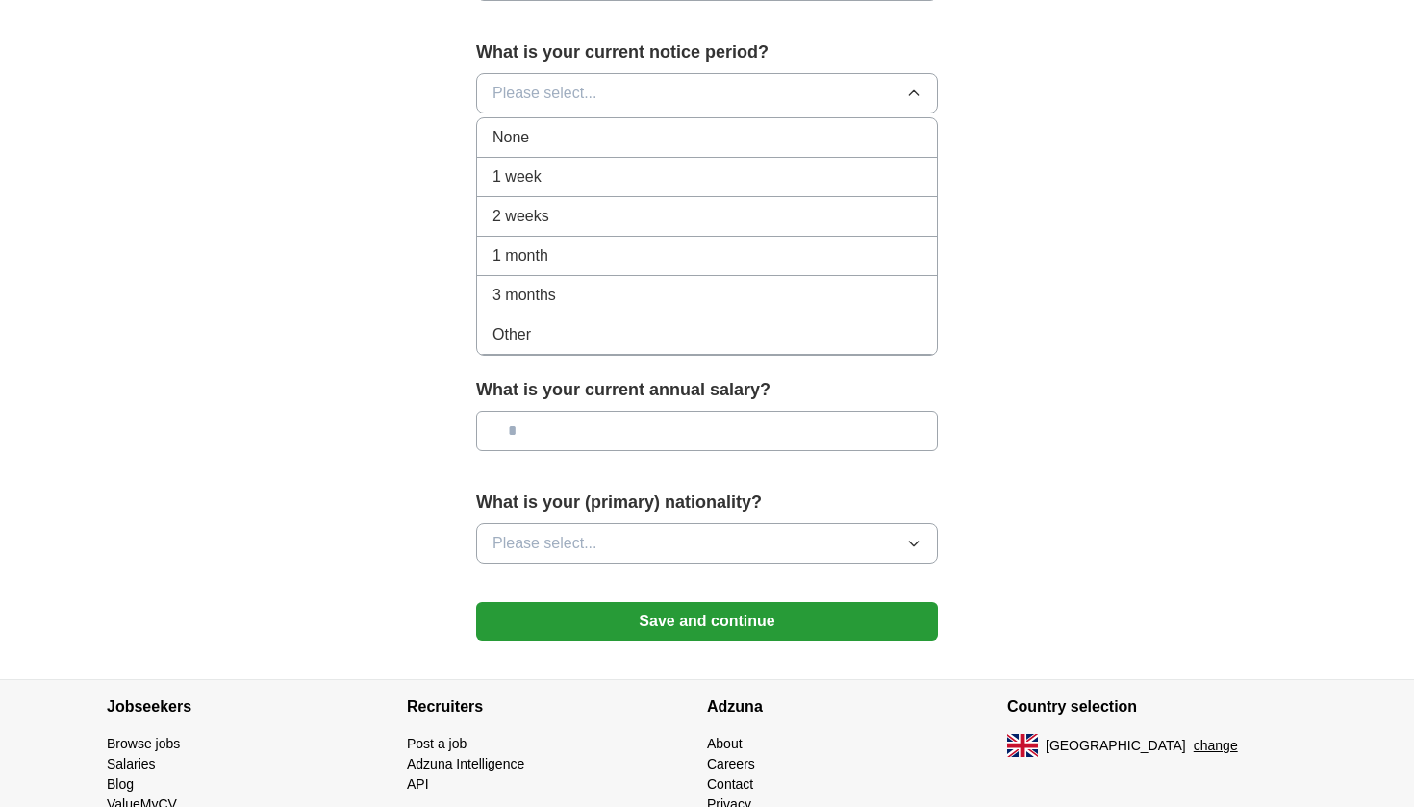
click at [545, 222] on span "2 weeks" at bounding box center [520, 216] width 57 height 23
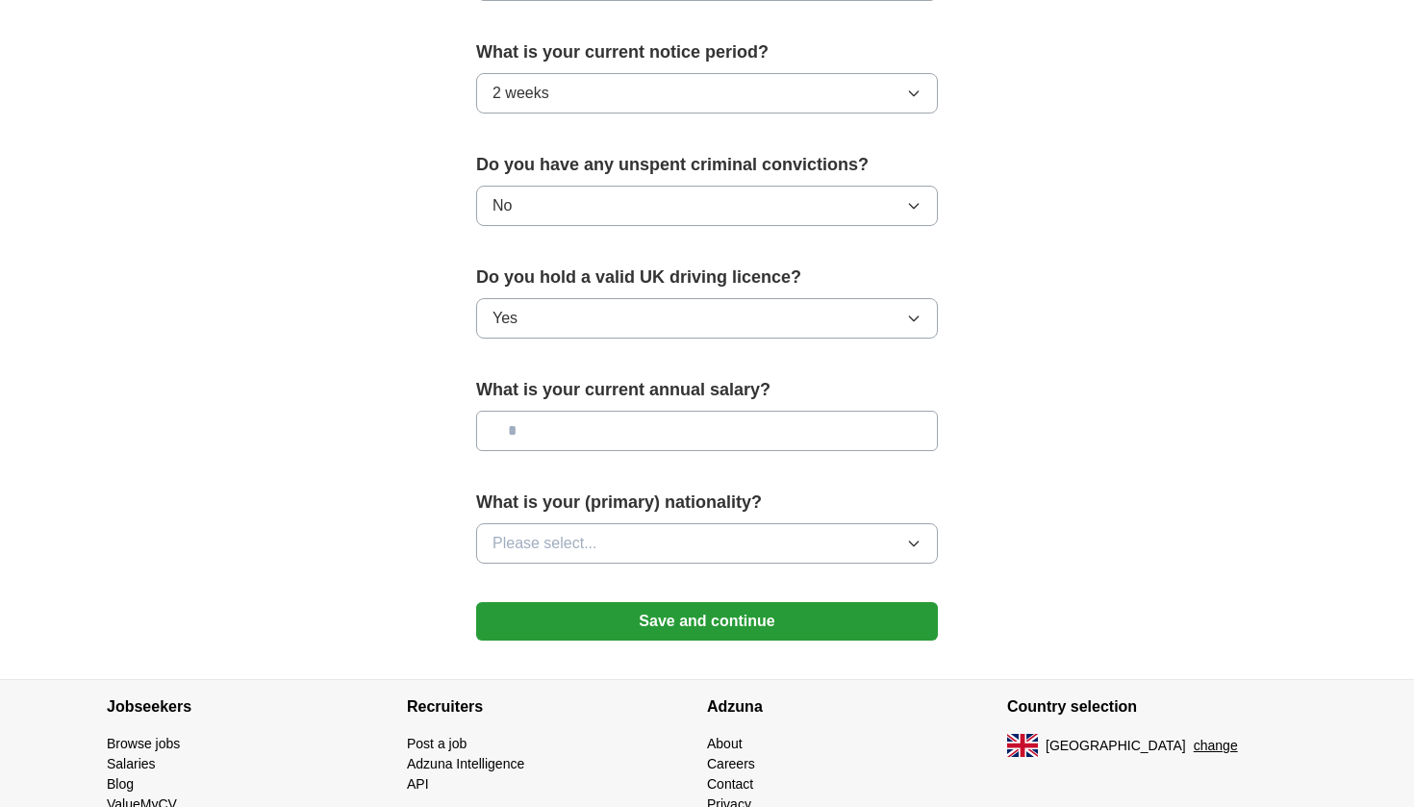
click at [572, 441] on input "text" at bounding box center [707, 431] width 462 height 40
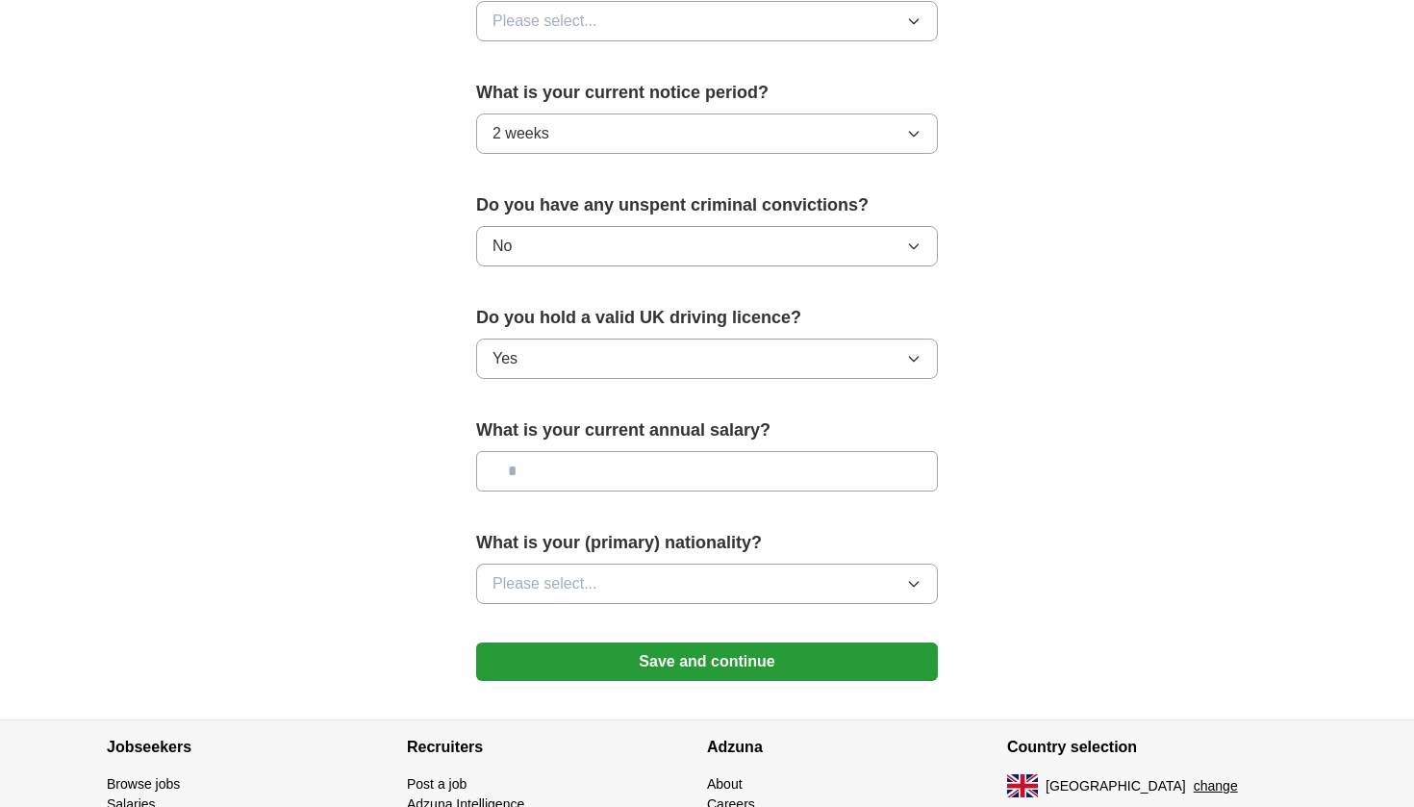
scroll to position [1064, 0]
click at [572, 567] on button "Please select..." at bounding box center [707, 585] width 462 height 40
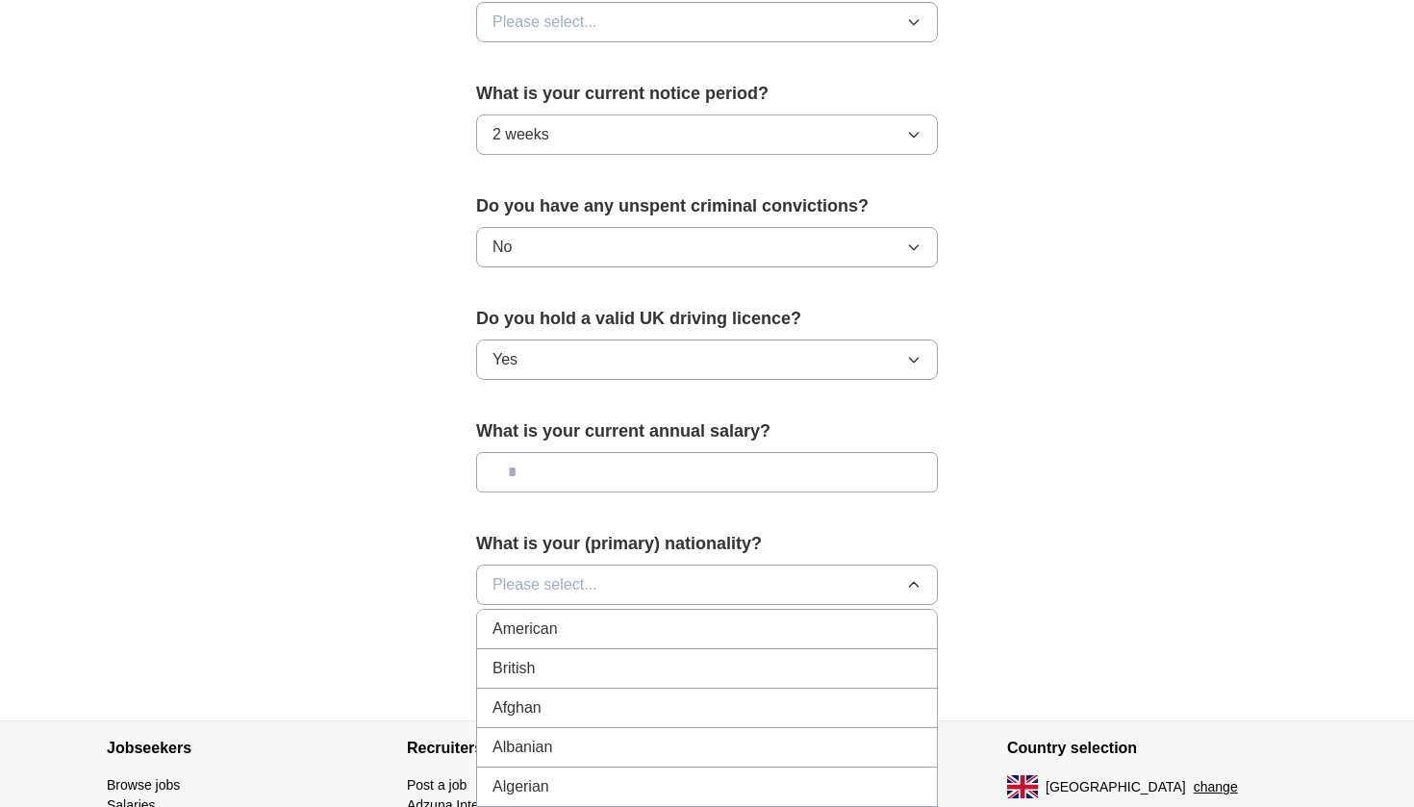
click at [578, 567] on button "Please select..." at bounding box center [707, 585] width 462 height 40
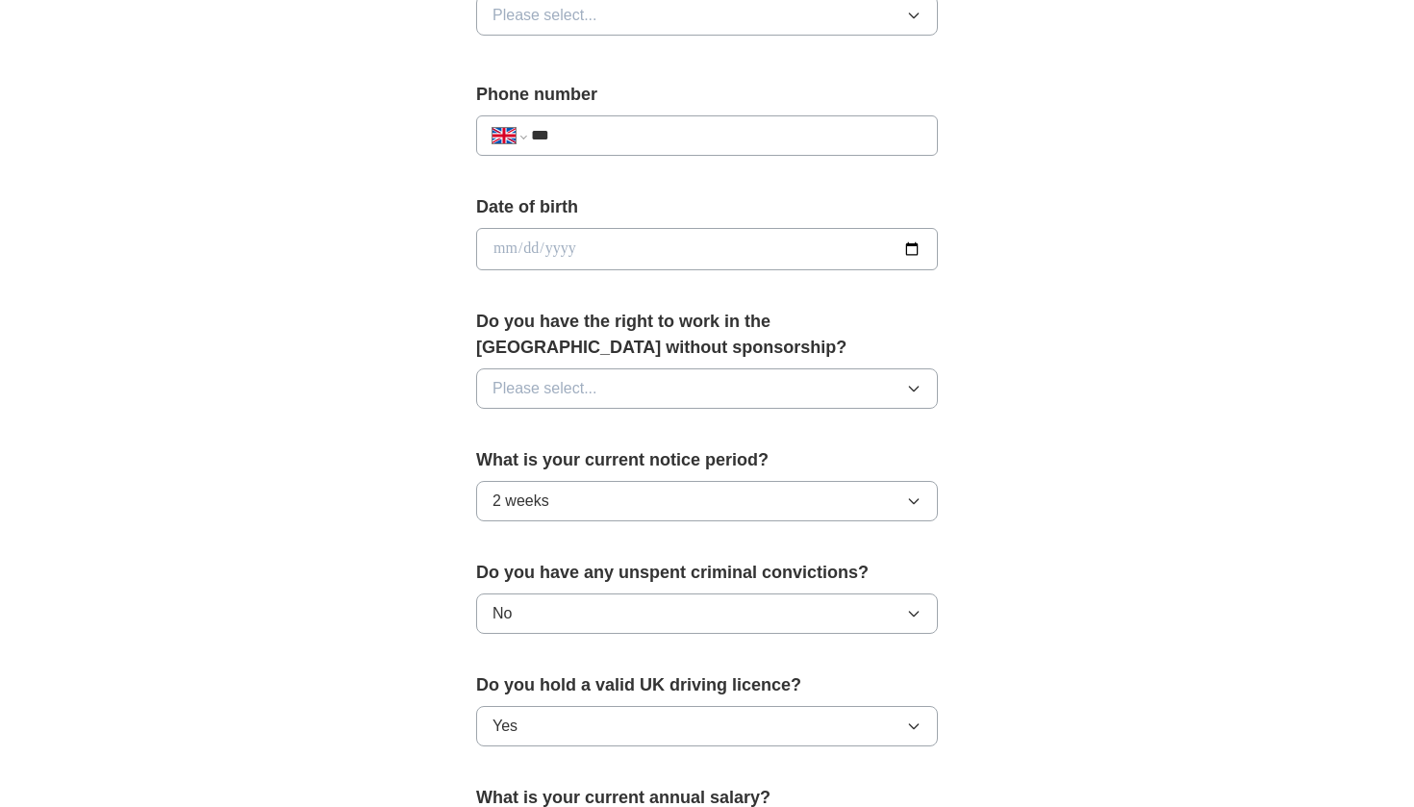
scroll to position [675, 0]
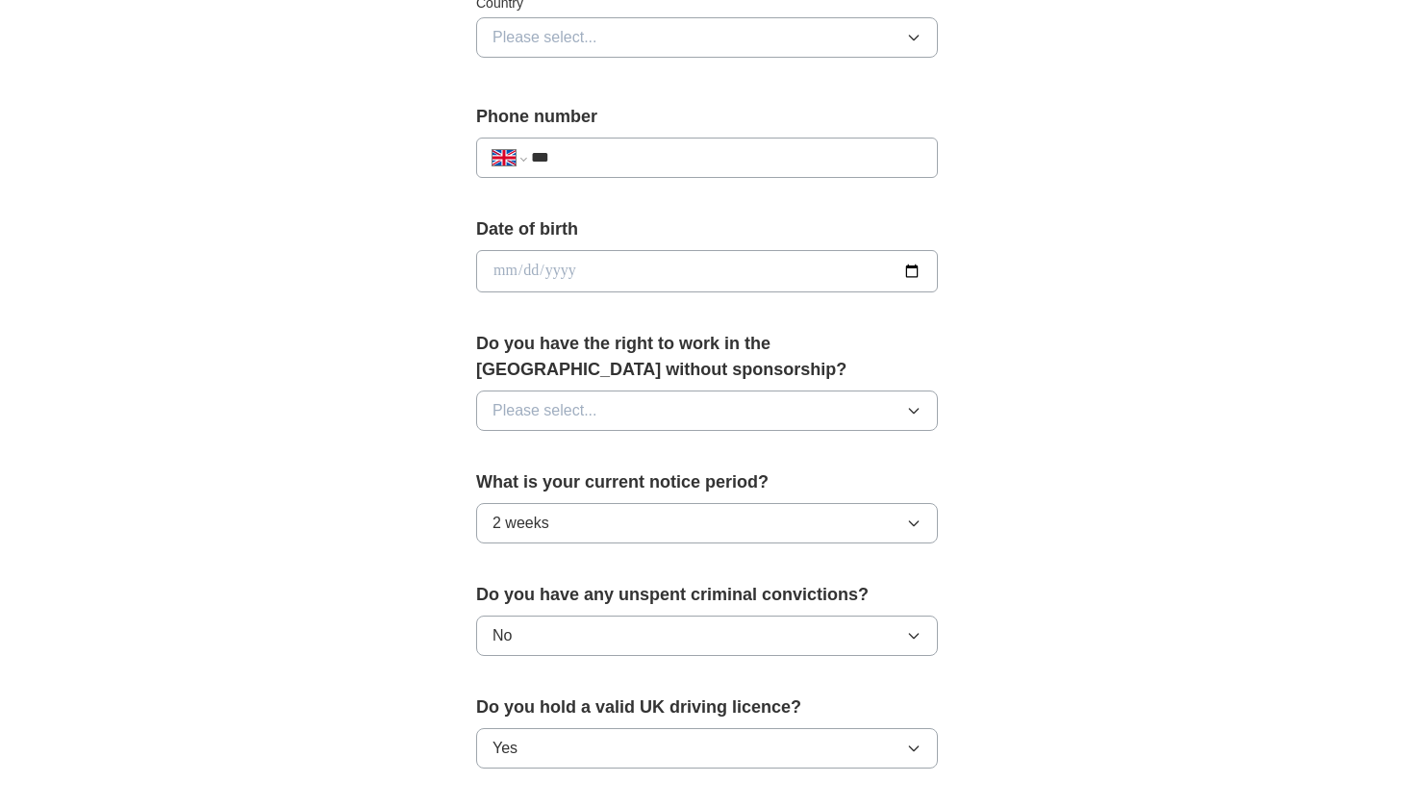
click at [584, 427] on button "Please select..." at bounding box center [707, 410] width 462 height 40
click at [572, 466] on div "Yes" at bounding box center [706, 454] width 429 height 23
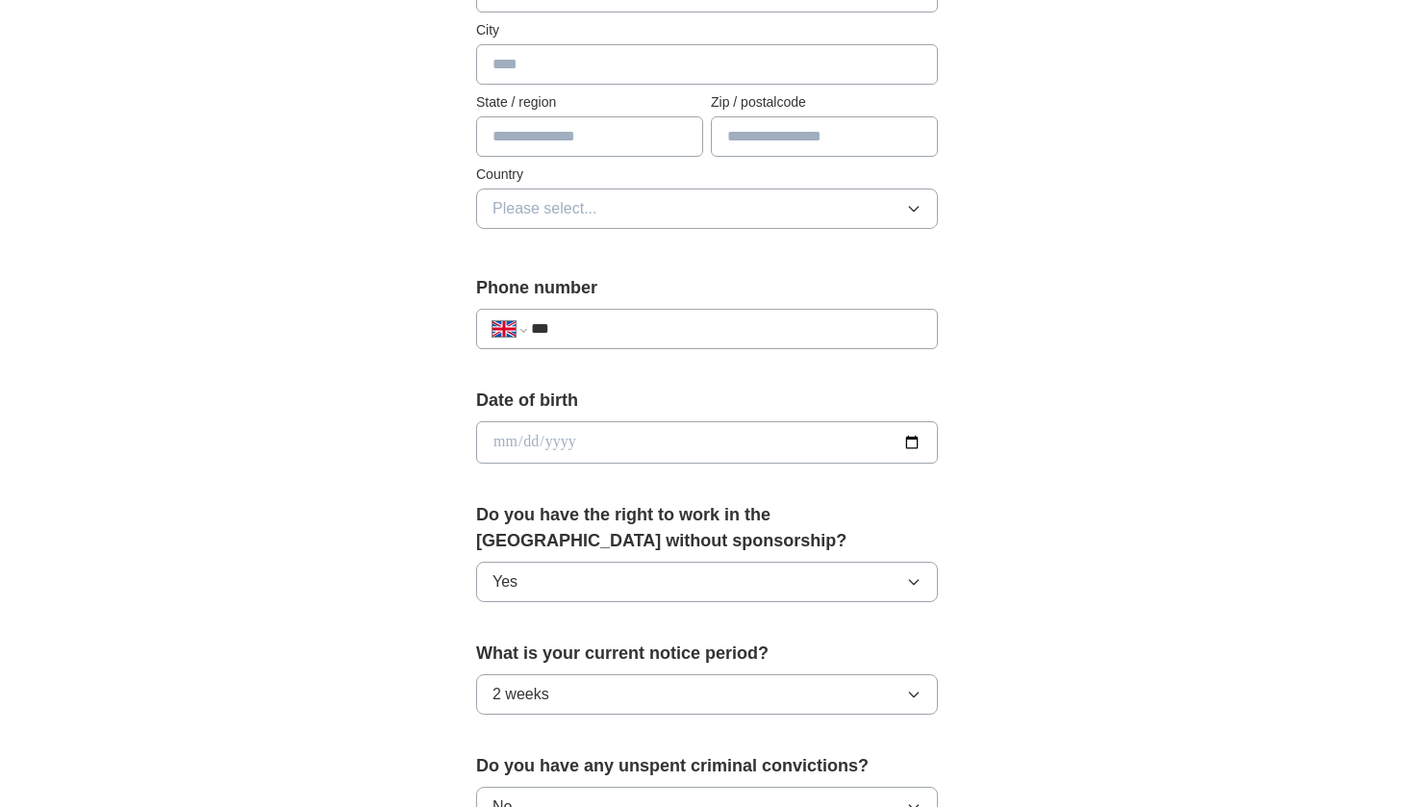
scroll to position [502, 0]
click at [545, 442] on input "date" at bounding box center [707, 444] width 462 height 42
click at [495, 447] on input "date" at bounding box center [707, 444] width 462 height 42
click at [521, 451] on input "**********" at bounding box center [707, 444] width 462 height 42
click at [565, 443] on input "**********" at bounding box center [707, 444] width 462 height 42
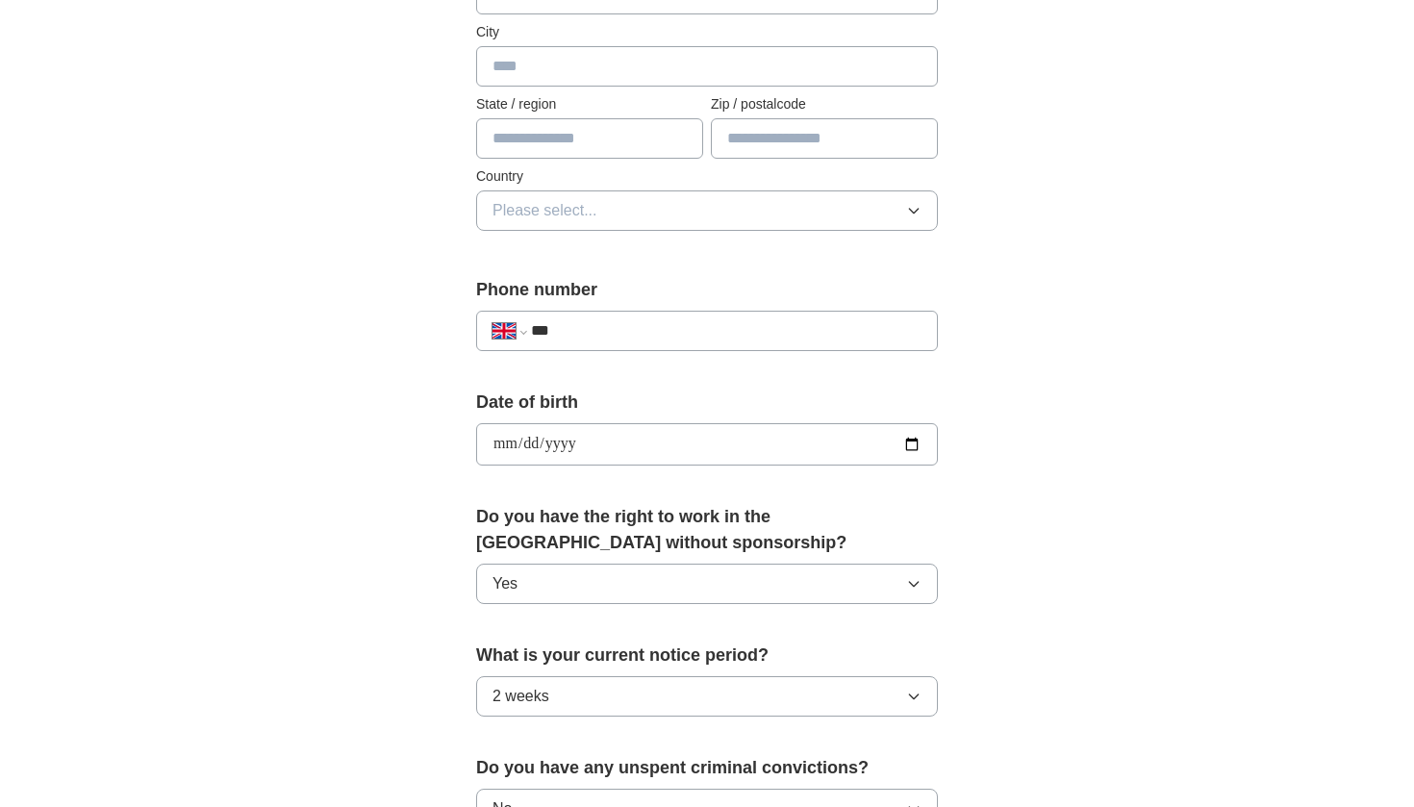
type input "**********"
click at [691, 411] on label "Date of birth" at bounding box center [707, 402] width 462 height 26
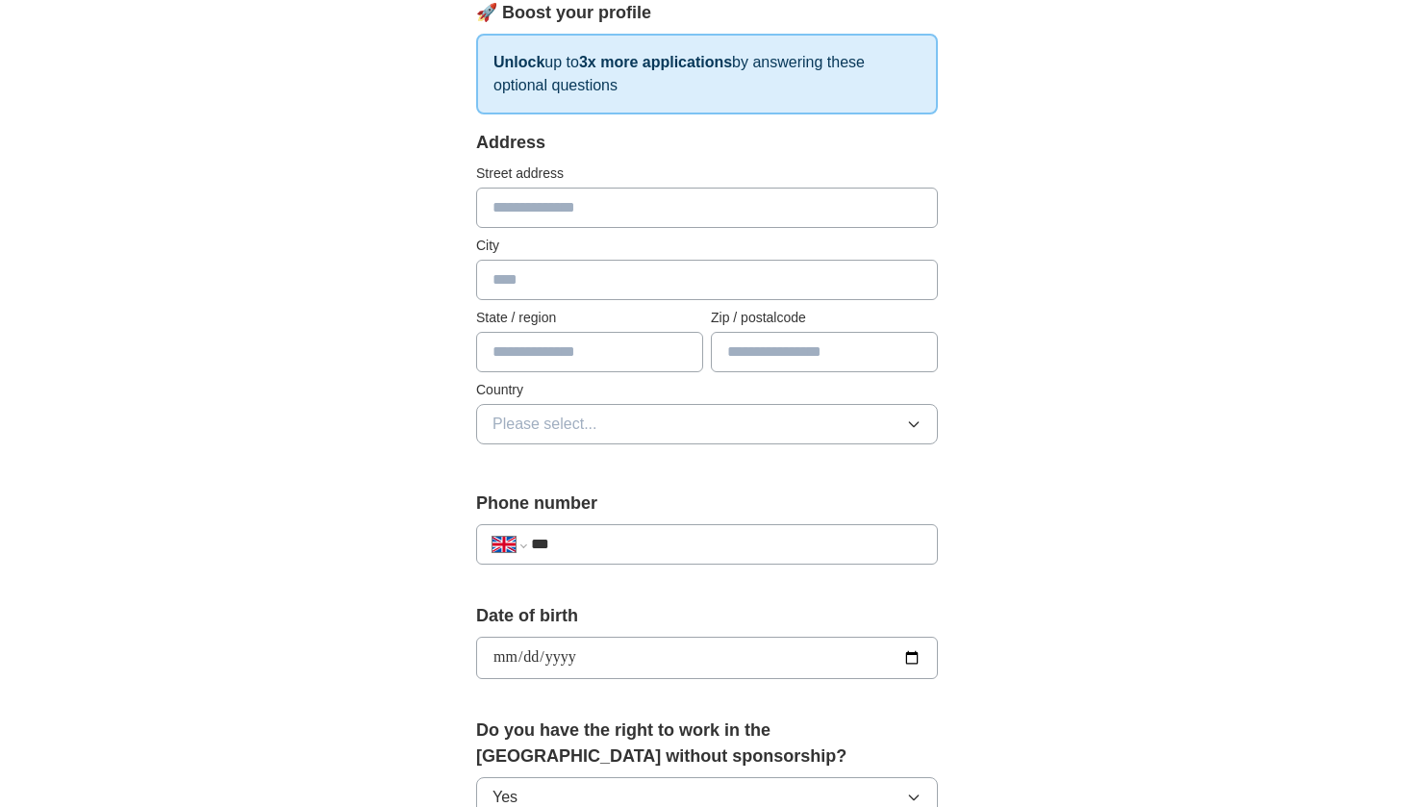
scroll to position [285, 0]
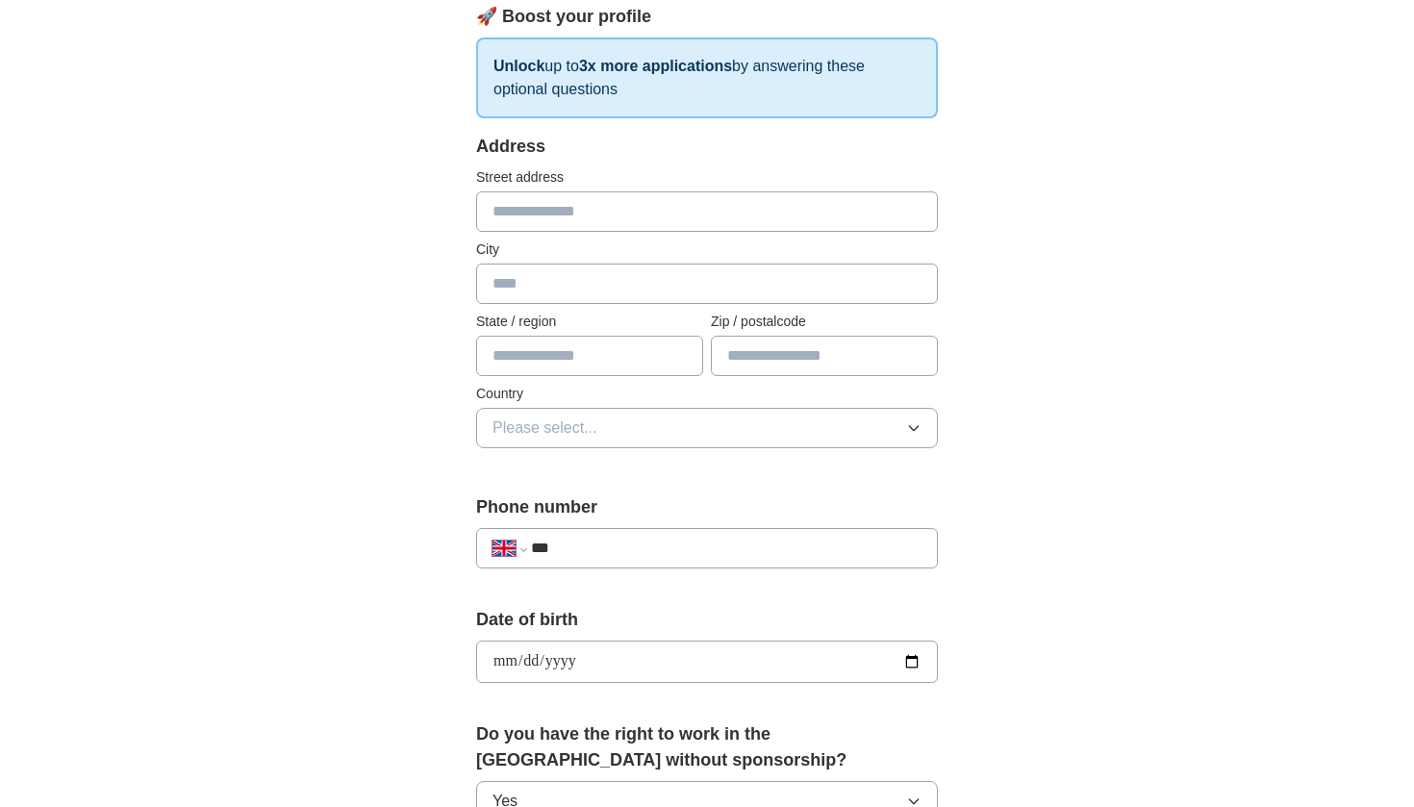
click at [526, 547] on div "**********" at bounding box center [707, 548] width 462 height 40
select select "**"
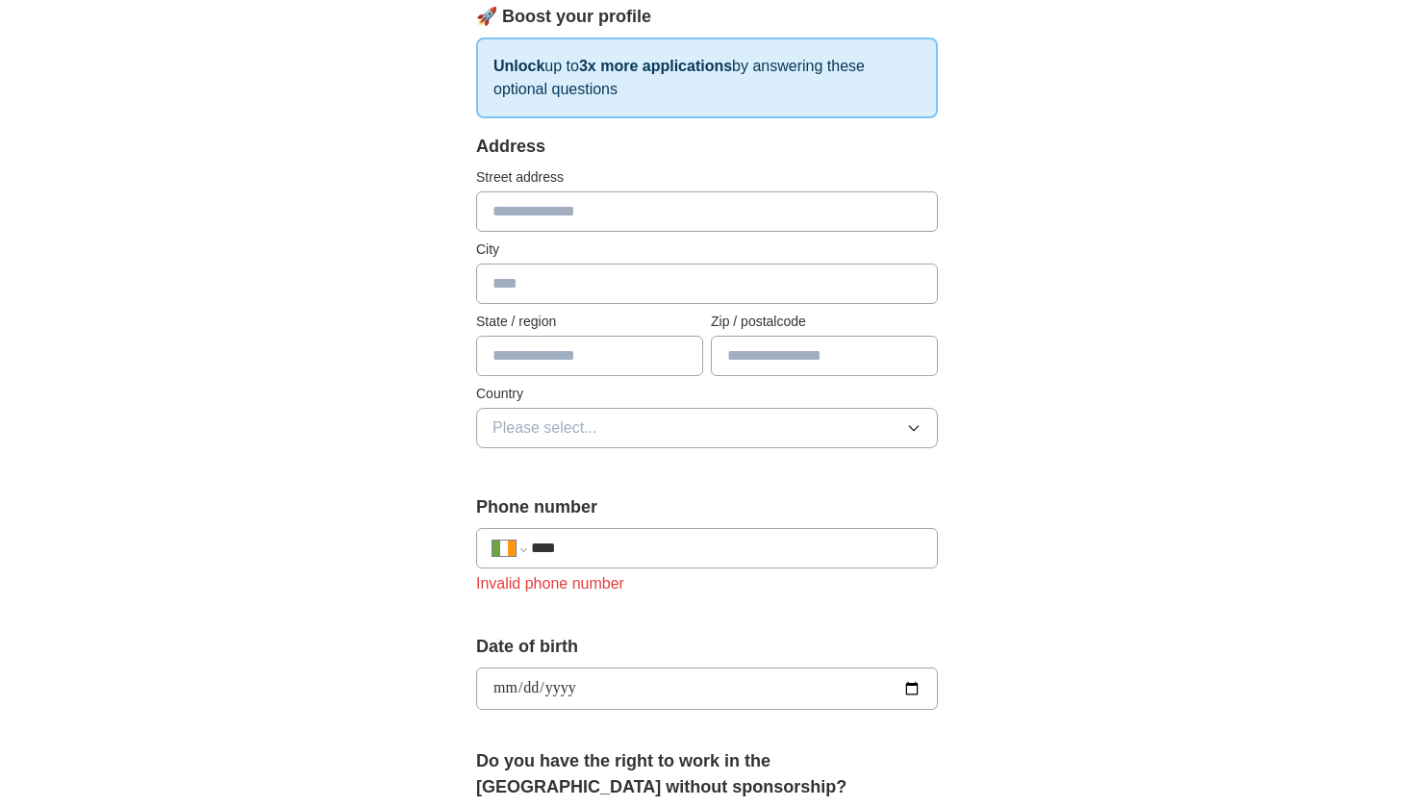
click at [619, 554] on input "****" at bounding box center [726, 548] width 390 height 23
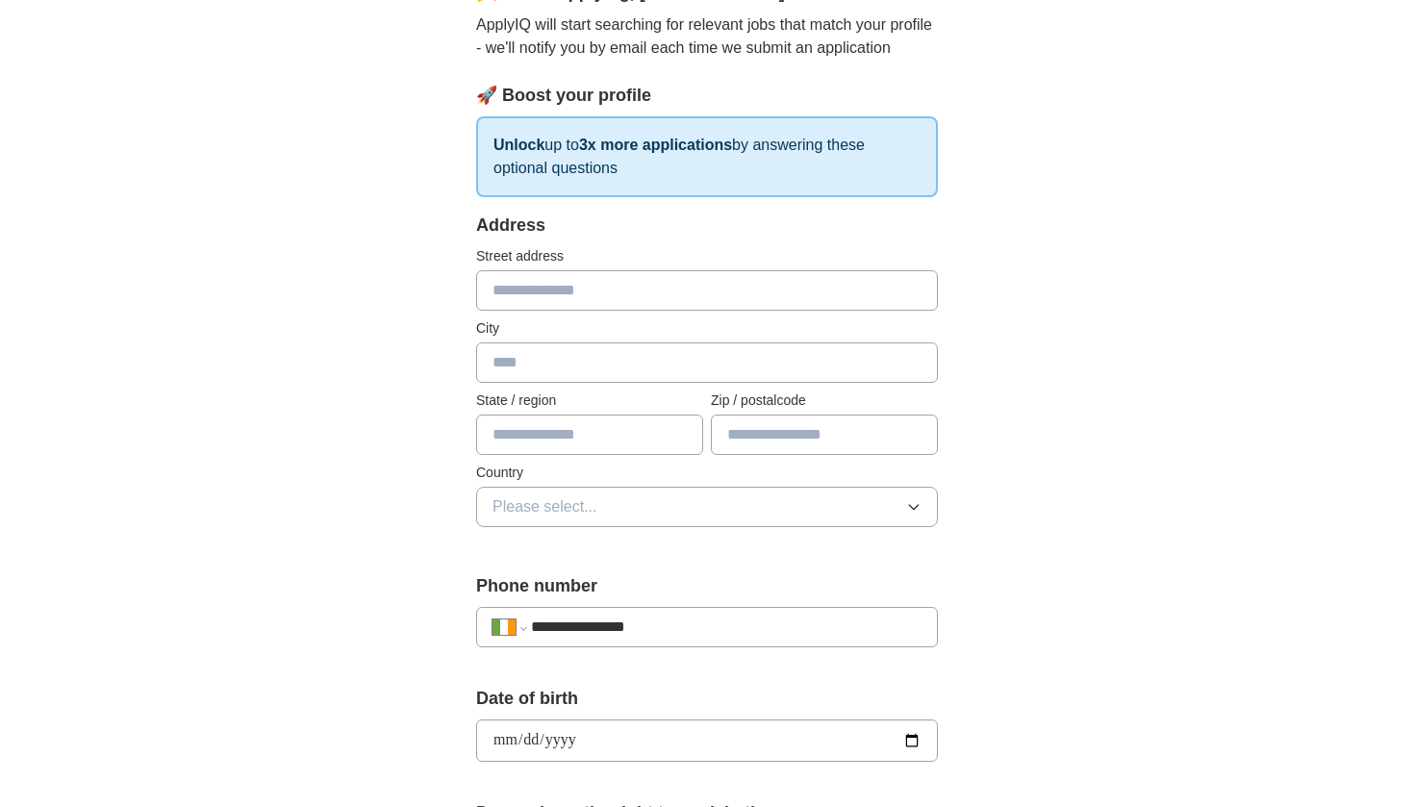
scroll to position [143, 0]
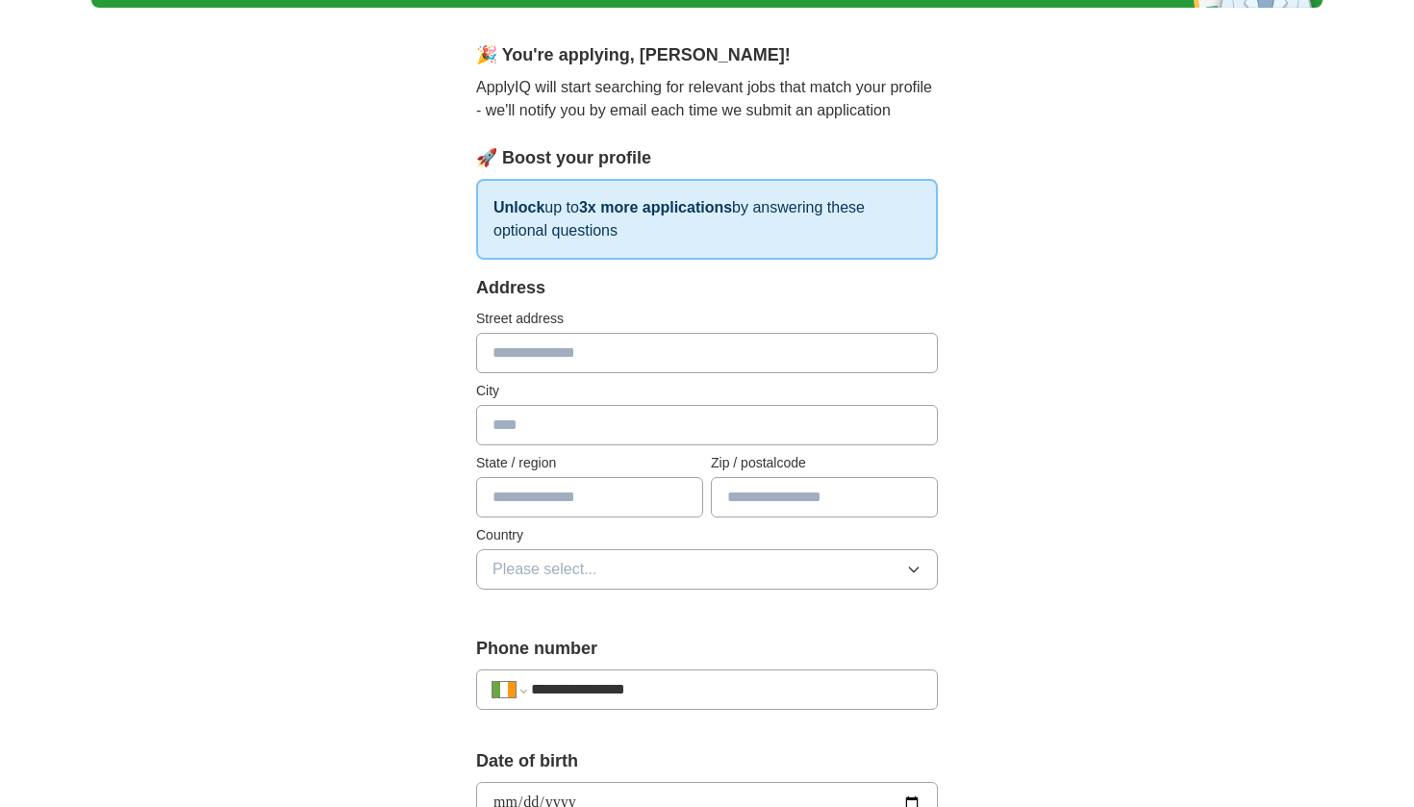
type input "**********"
click at [553, 359] on input "text" at bounding box center [707, 353] width 462 height 40
type input "**********"
drag, startPoint x: 572, startPoint y: 361, endPoint x: 273, endPoint y: 361, distance: 299.1
click at [273, 361] on div "**********" at bounding box center [706, 777] width 1231 height 1725
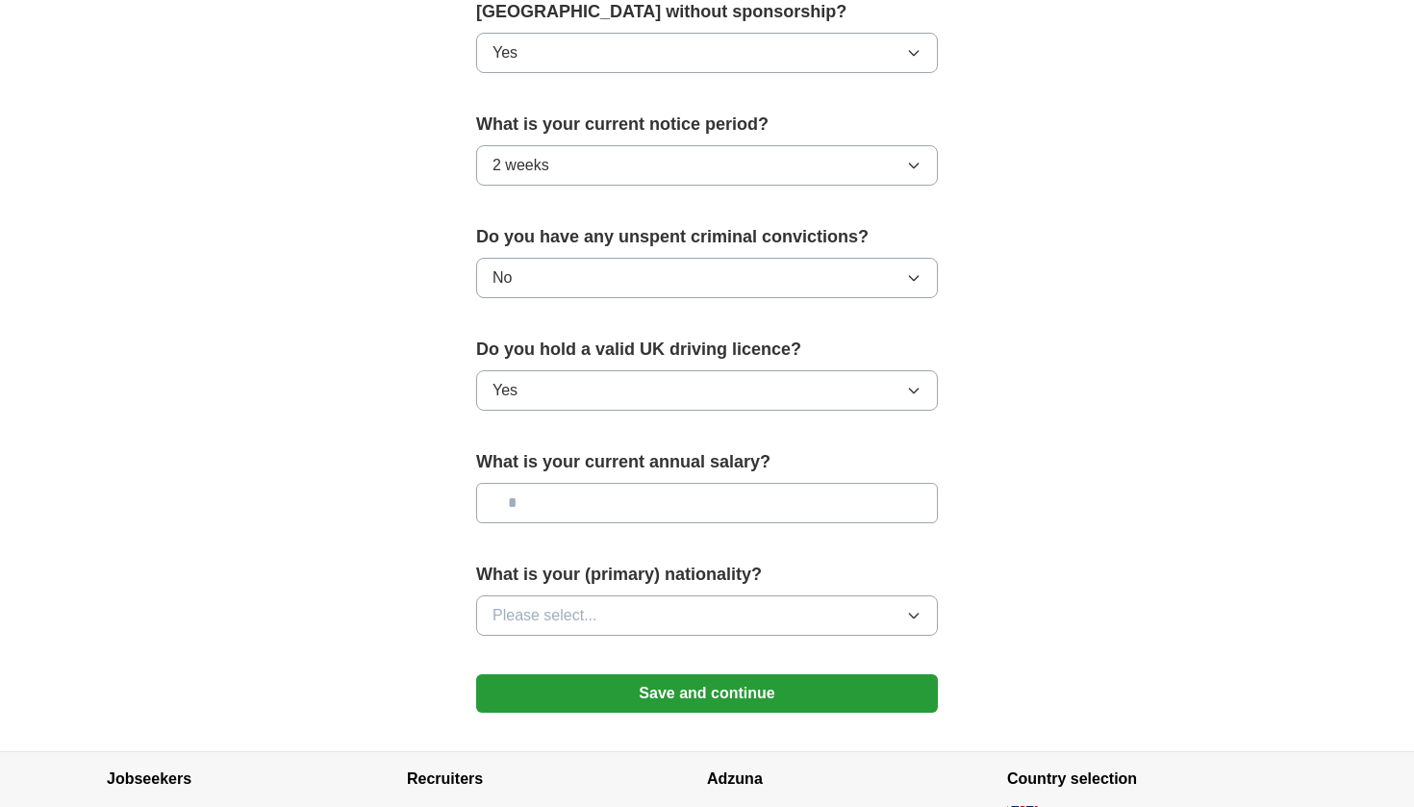
scroll to position [1034, 0]
click at [565, 690] on button "Save and continue" at bounding box center [707, 692] width 462 height 38
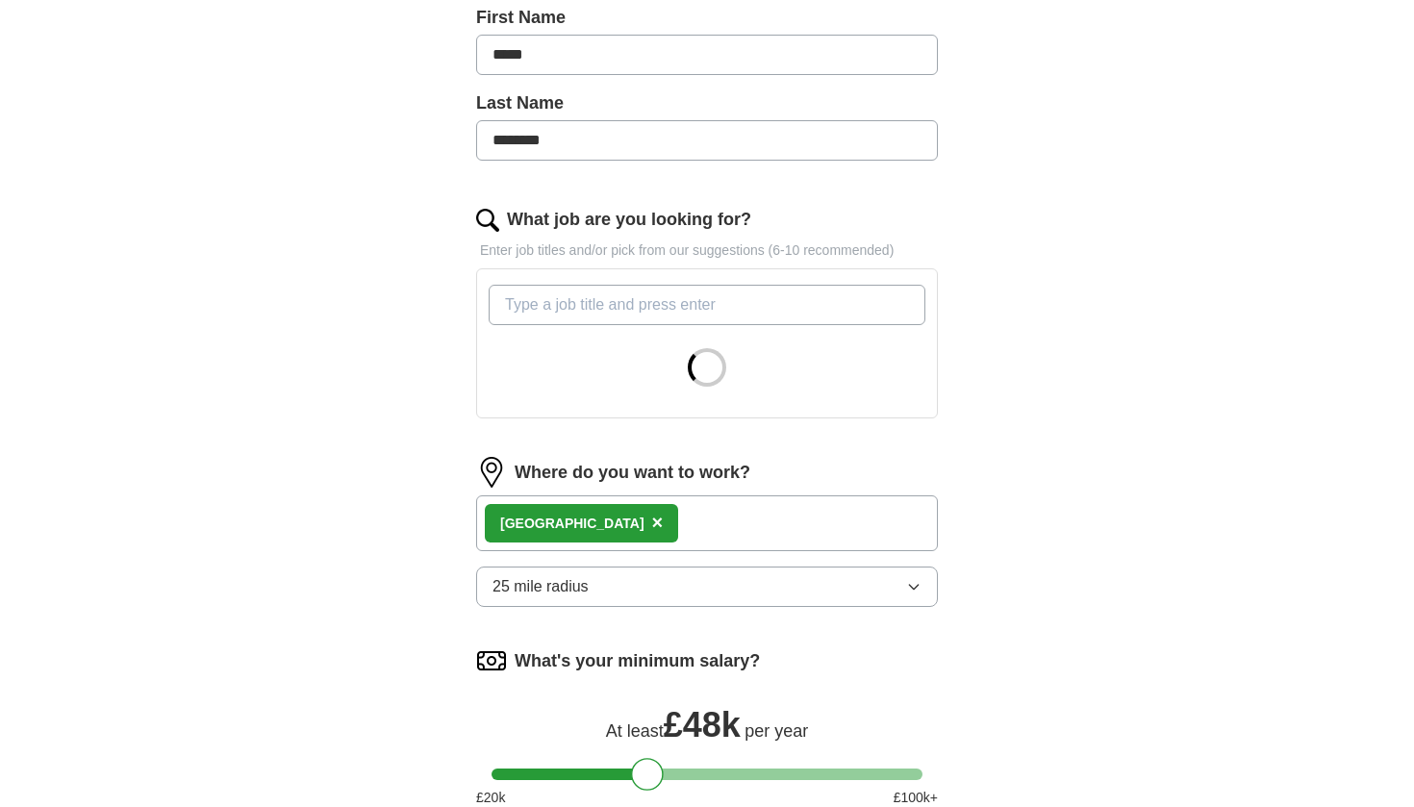
scroll to position [452, 0]
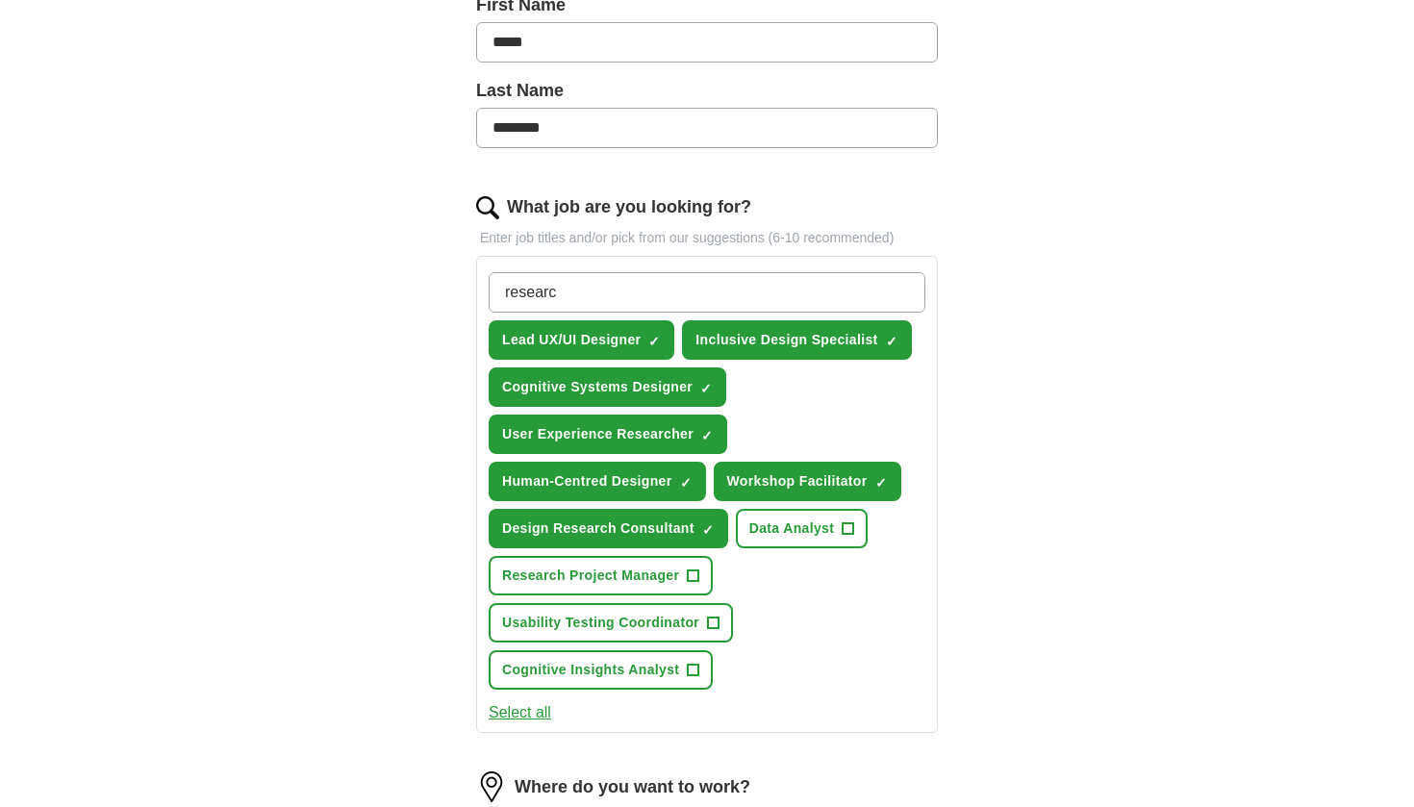
type input "research"
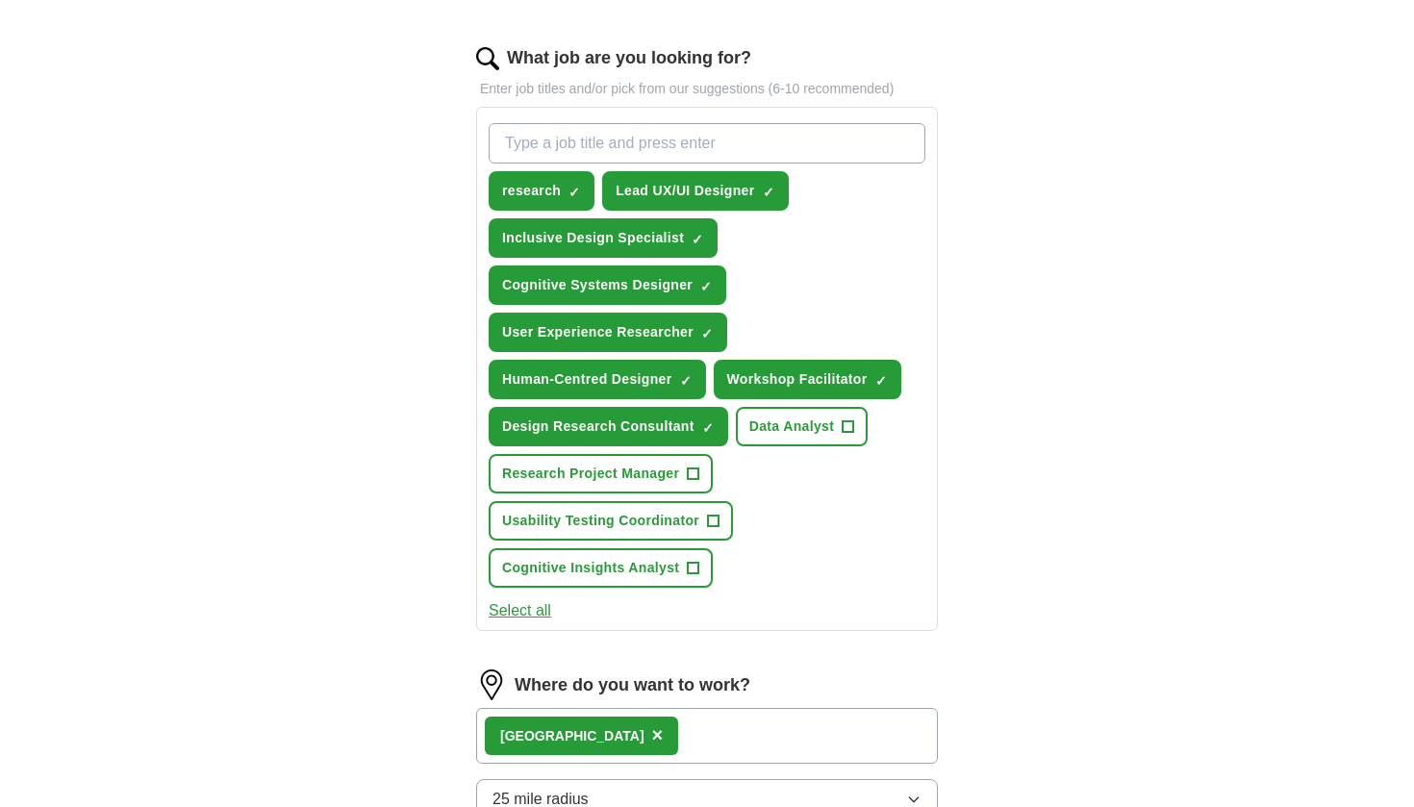
scroll to position [610, 0]
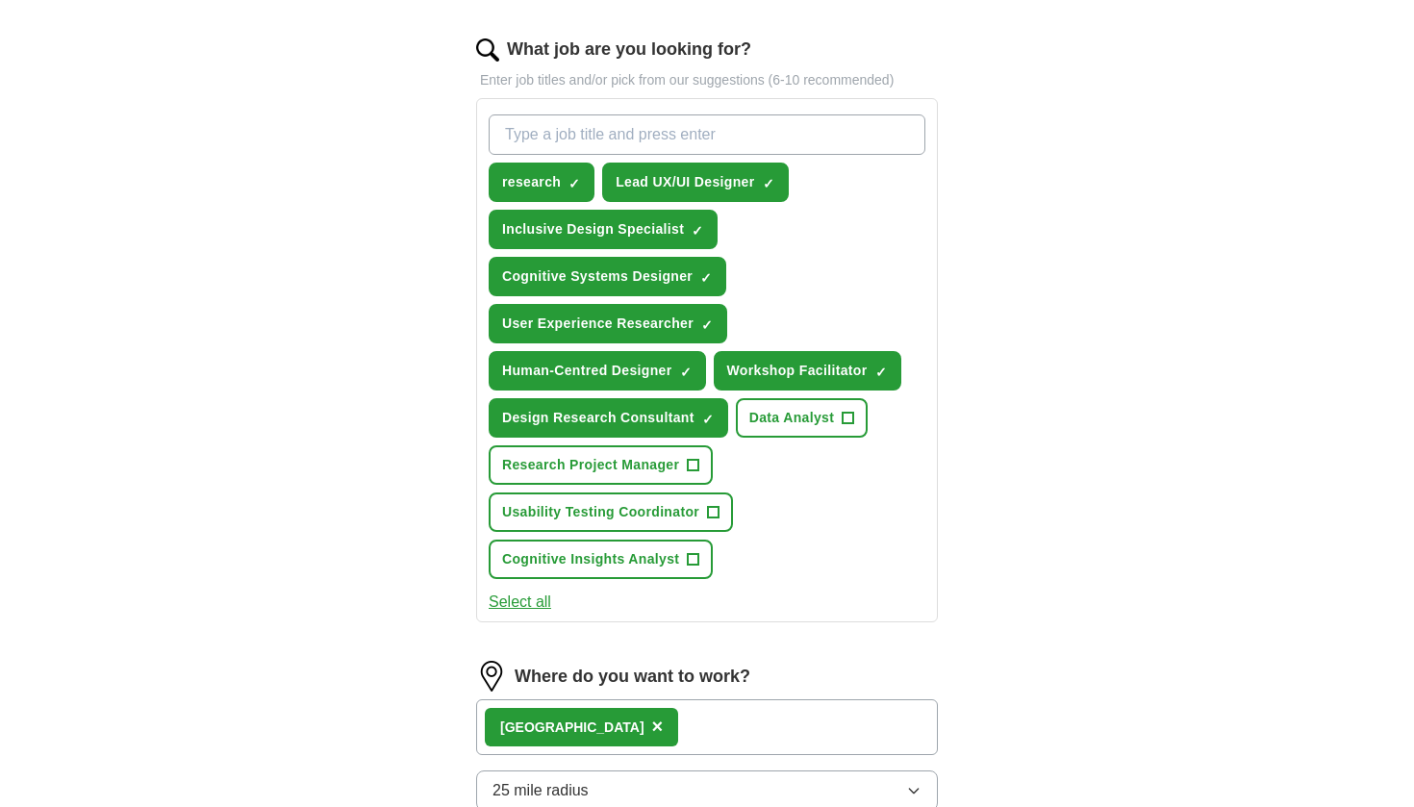
click at [611, 152] on input "What job are you looking for?" at bounding box center [707, 134] width 437 height 40
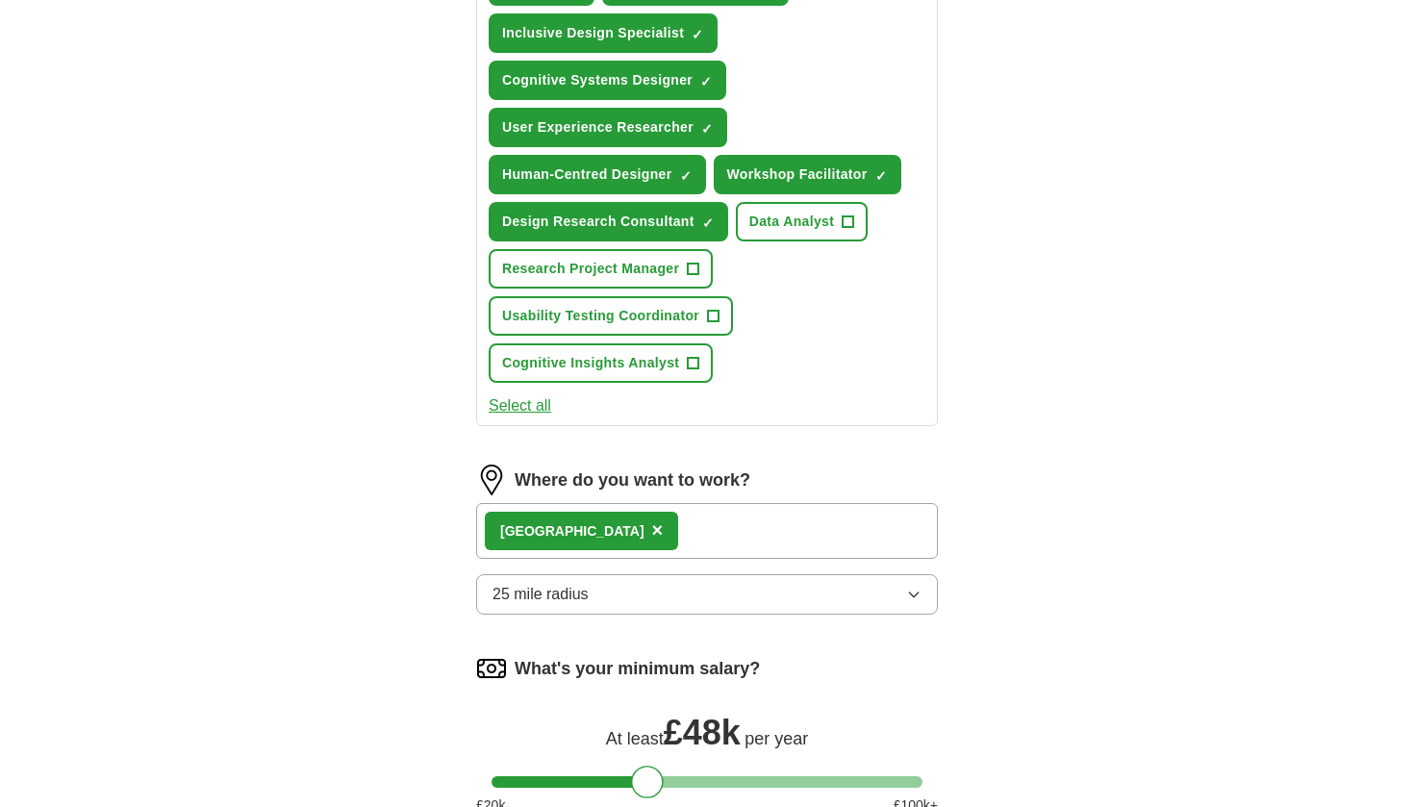
scroll to position [641, 0]
